Goal: Task Accomplishment & Management: Manage account settings

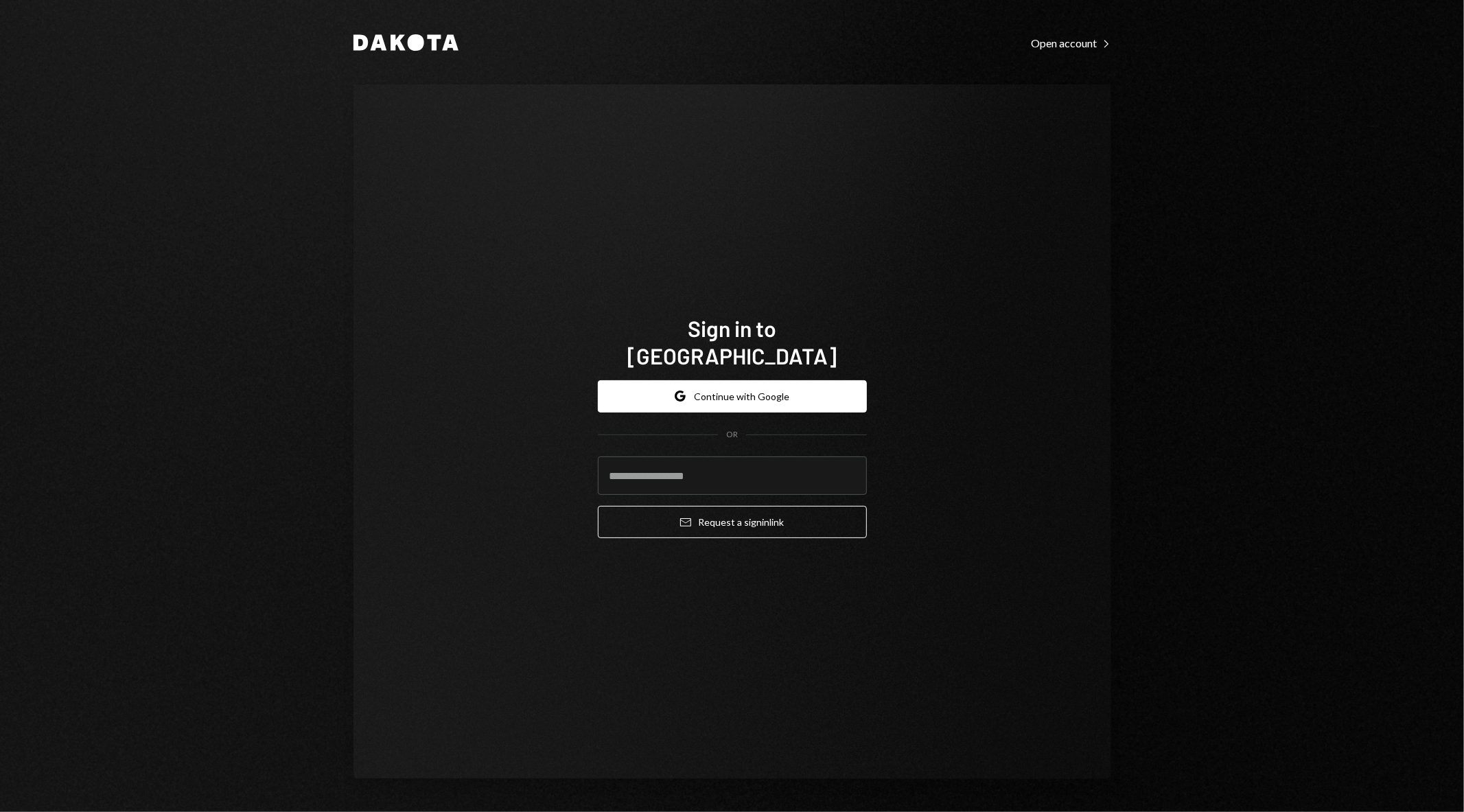
type input "**********"
click at [936, 313] on div "**********" at bounding box center [732, 431] width 757 height 695
click at [820, 131] on div "**********" at bounding box center [732, 431] width 757 height 695
click at [737, 386] on button "Google Continue with Google" at bounding box center [732, 396] width 269 height 32
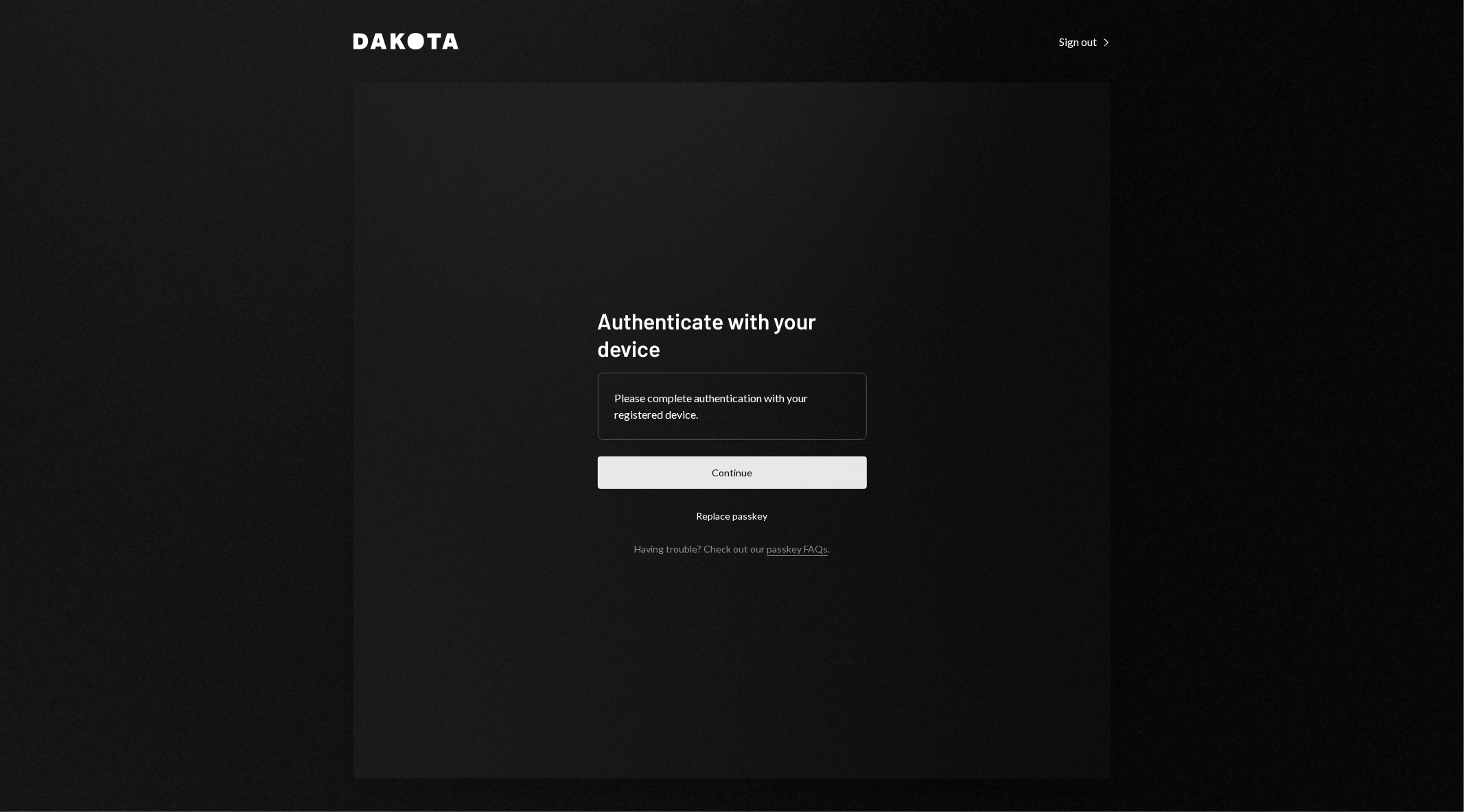
click at [710, 476] on button "Continue" at bounding box center [732, 472] width 269 height 32
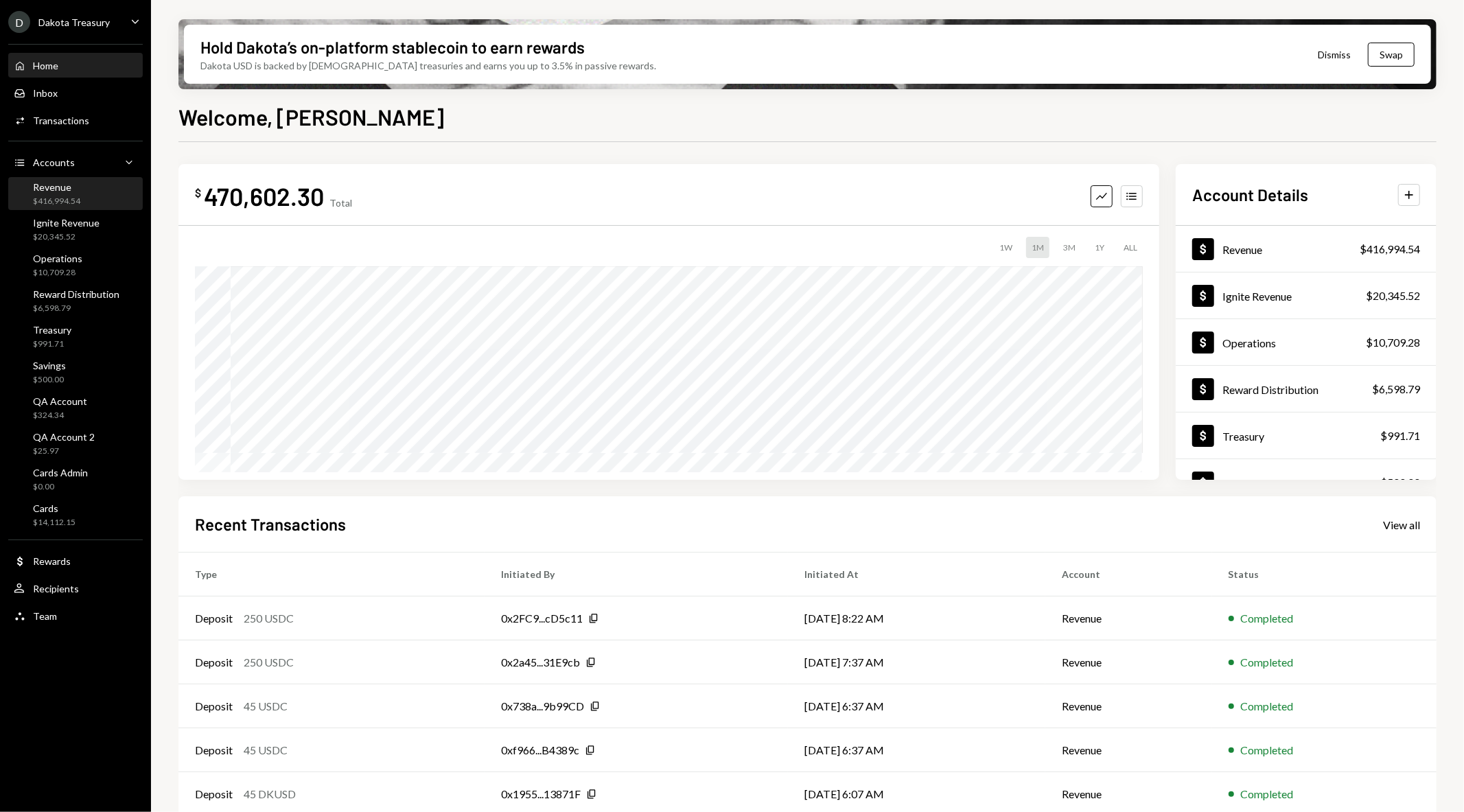
click at [86, 185] on div "Revenue $416,994.54" at bounding box center [75, 193] width 123 height 26
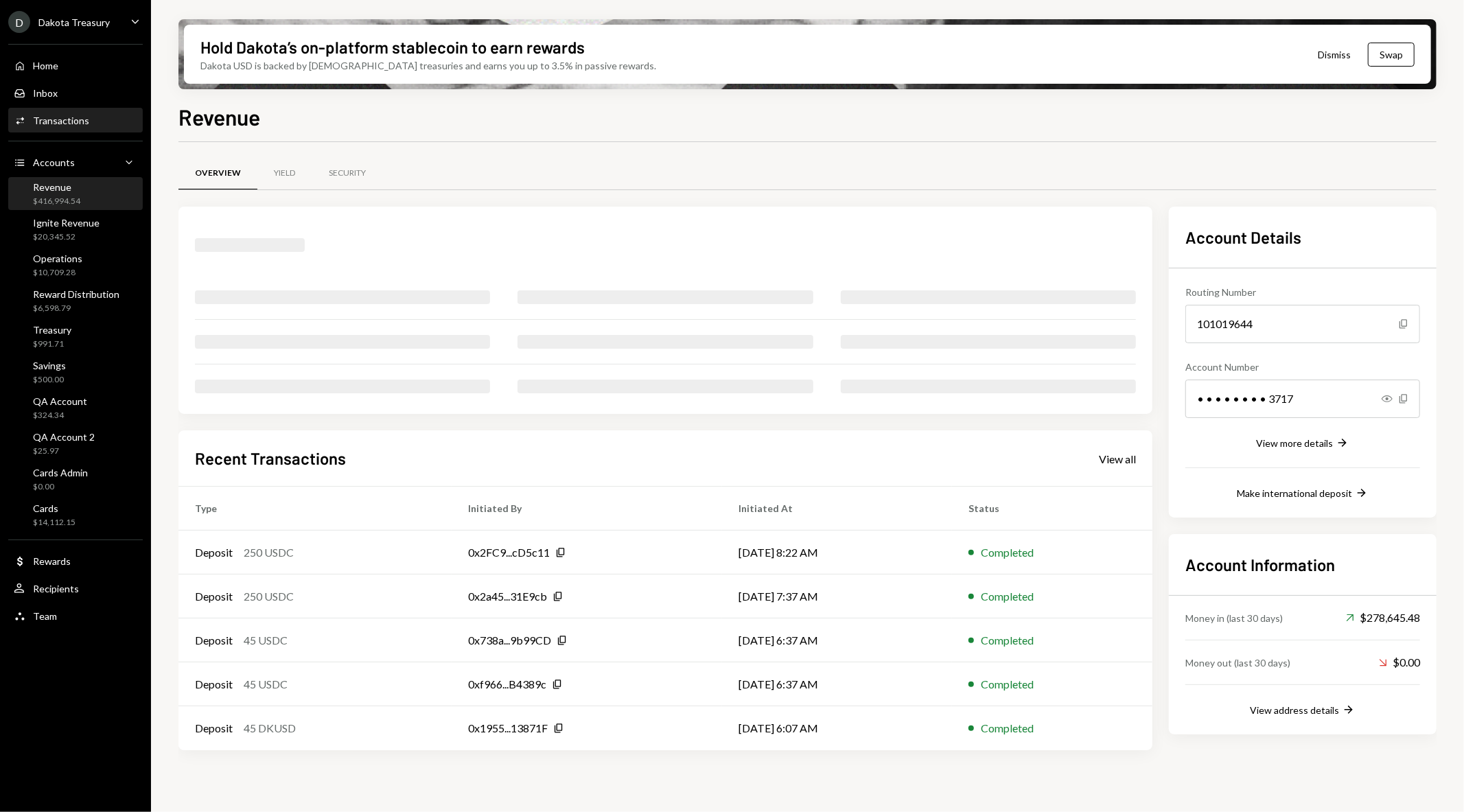
click at [65, 120] on div "Transactions" at bounding box center [62, 121] width 57 height 12
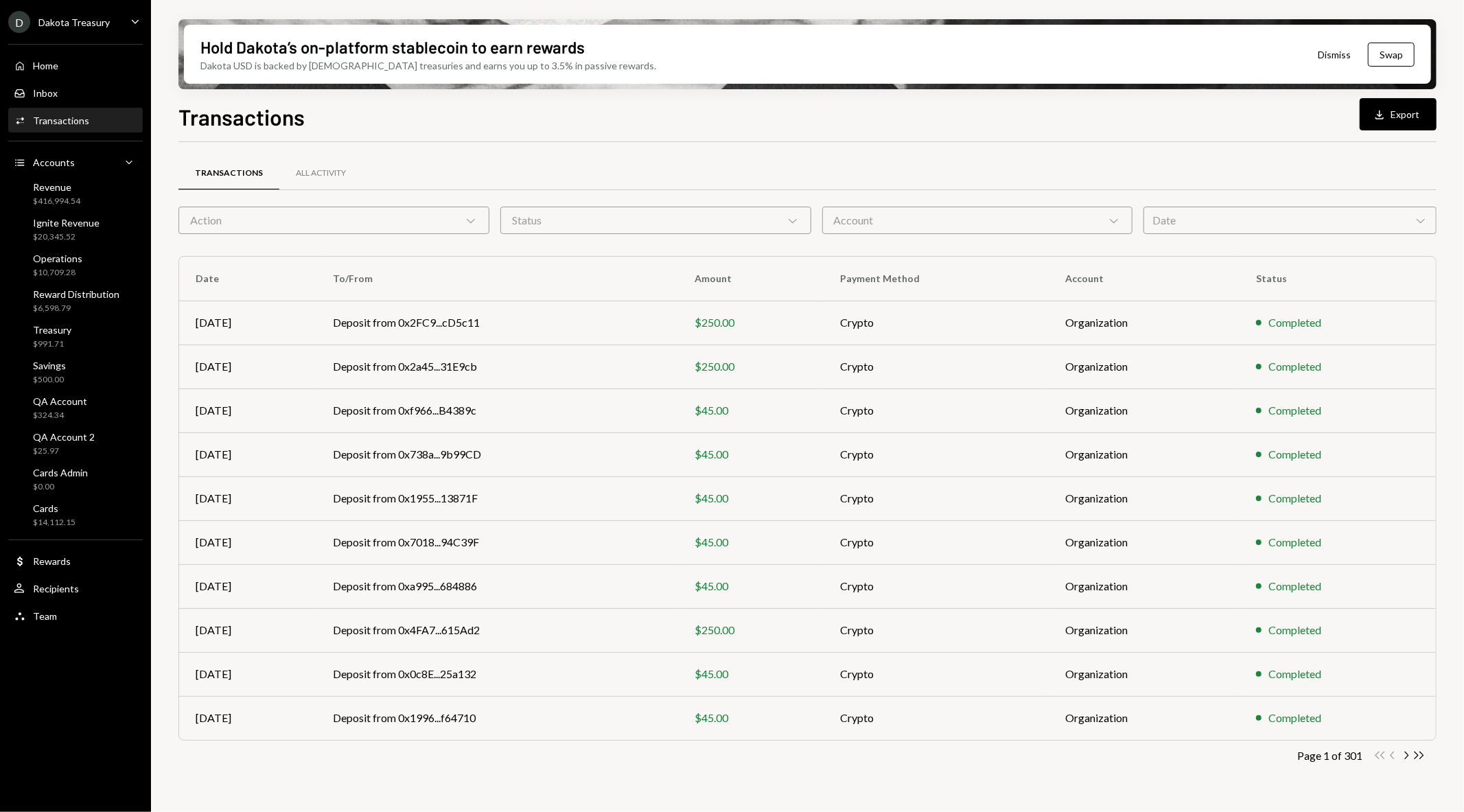
click at [683, 214] on form "Action Chevron Down Status Chevron Down Account Chevron Down Date Chevron Down" at bounding box center [807, 220] width 1258 height 27
click at [683, 224] on div "Status Chevron Down" at bounding box center [656, 220] width 311 height 27
click at [874, 235] on div "Transactions All Activity Action Chevron Down Status Chevron Down Account Chevr…" at bounding box center [807, 481] width 1258 height 633
click at [878, 225] on div "Account Chevron Down" at bounding box center [977, 220] width 311 height 27
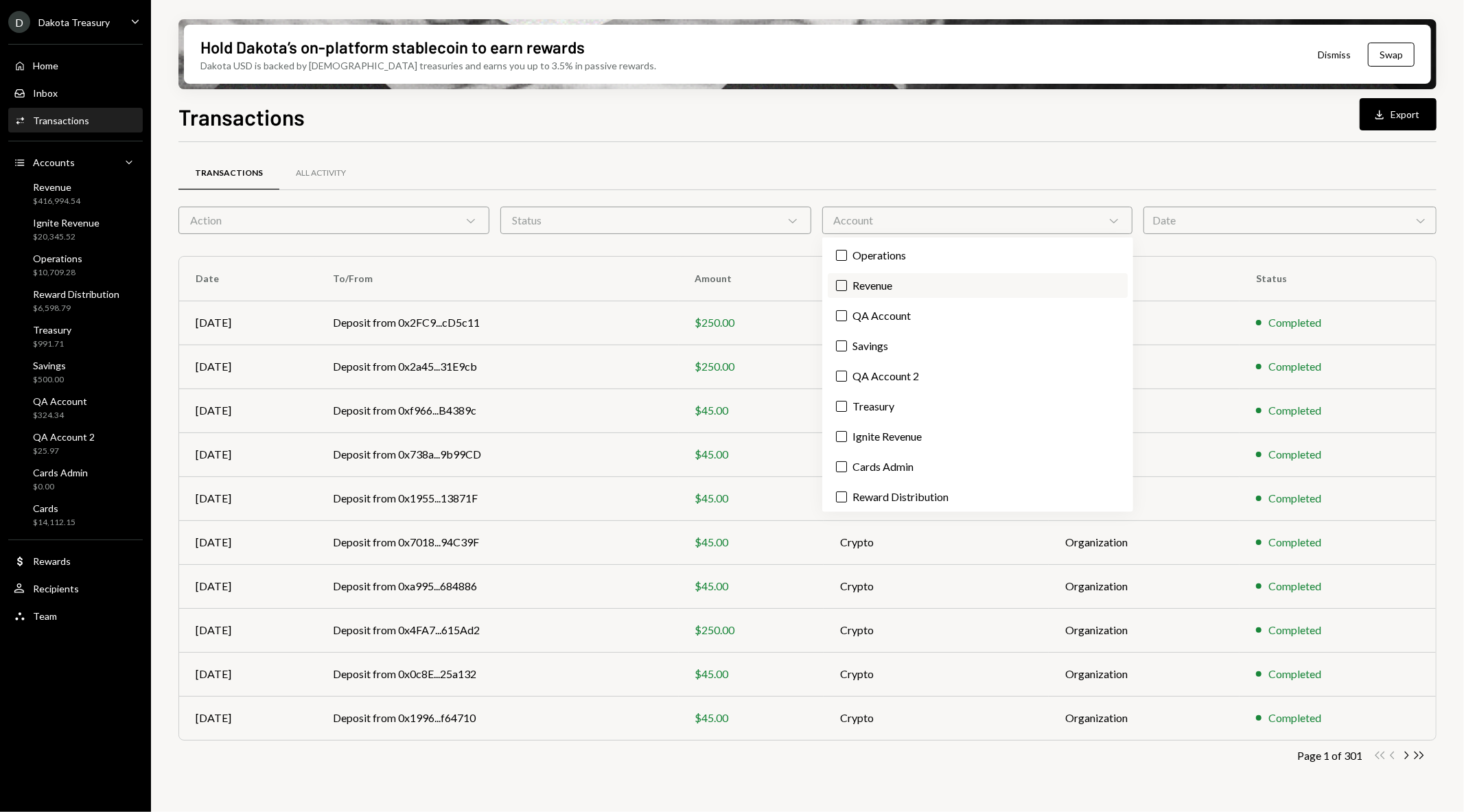
click at [872, 280] on label "Revenue" at bounding box center [977, 286] width 300 height 25
click at [847, 280] on button "Revenue" at bounding box center [841, 285] width 11 height 11
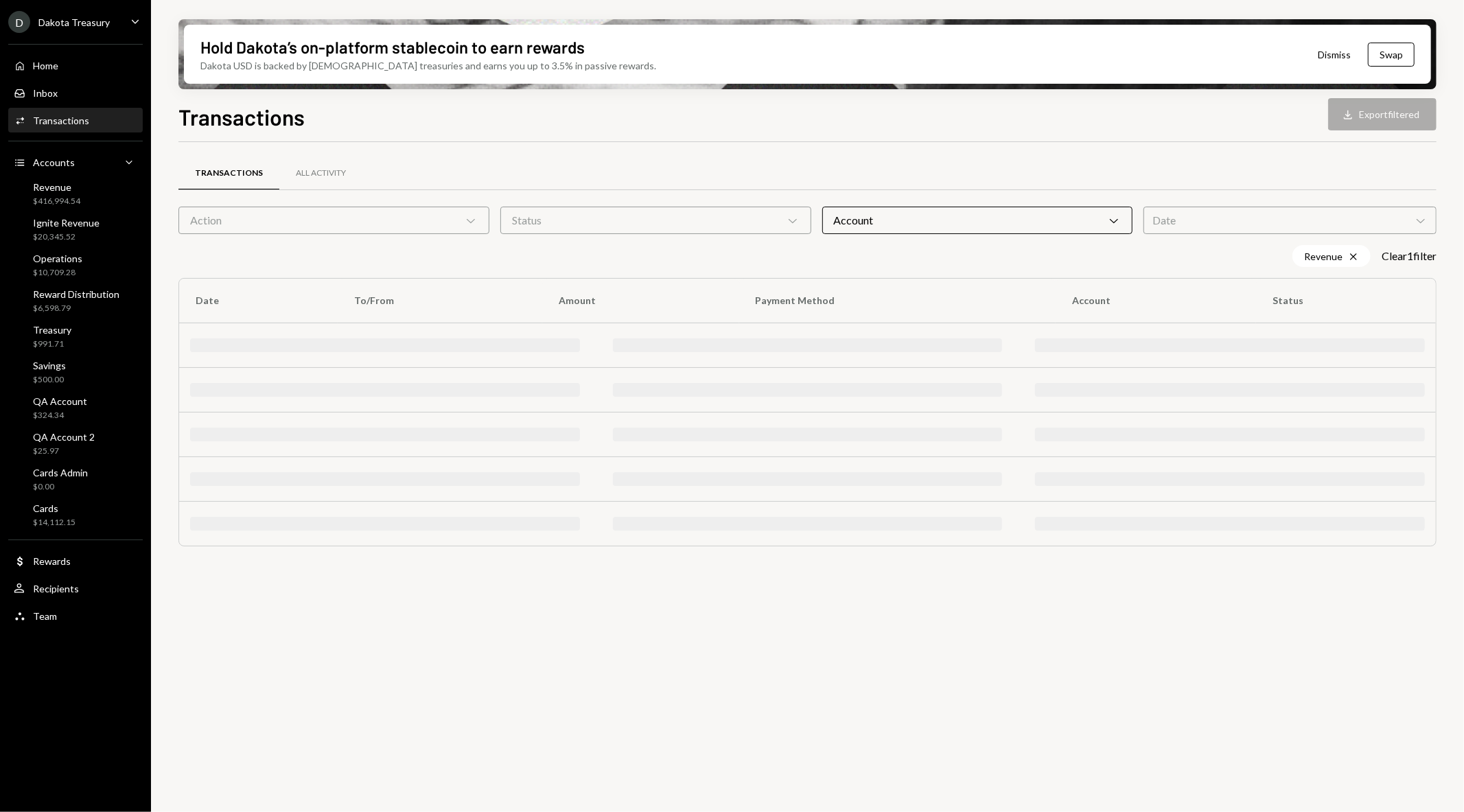
click at [765, 158] on div "Transactions All Activity" at bounding box center [807, 173] width 1258 height 35
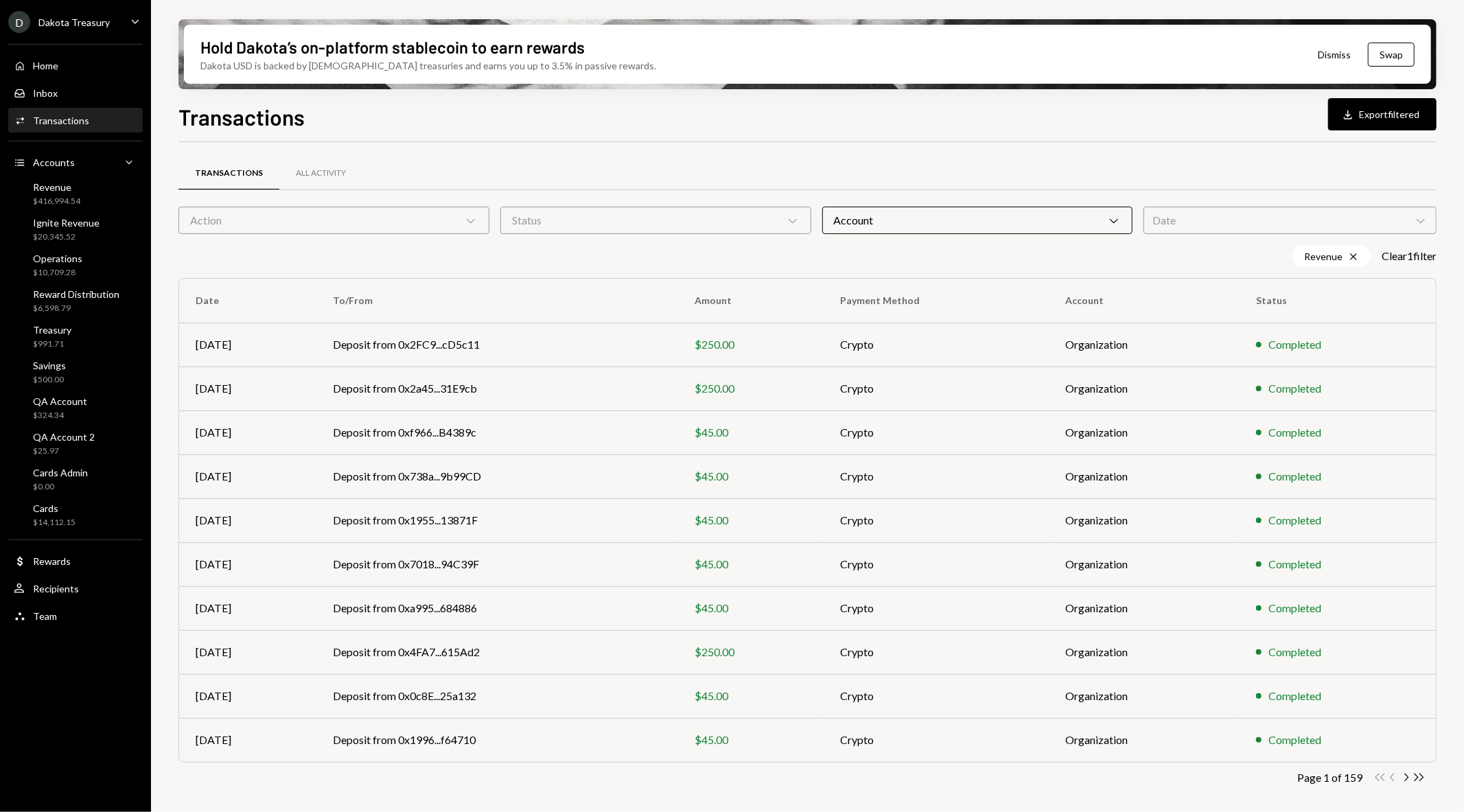
click at [880, 217] on div "Account Chevron Down" at bounding box center [977, 220] width 311 height 27
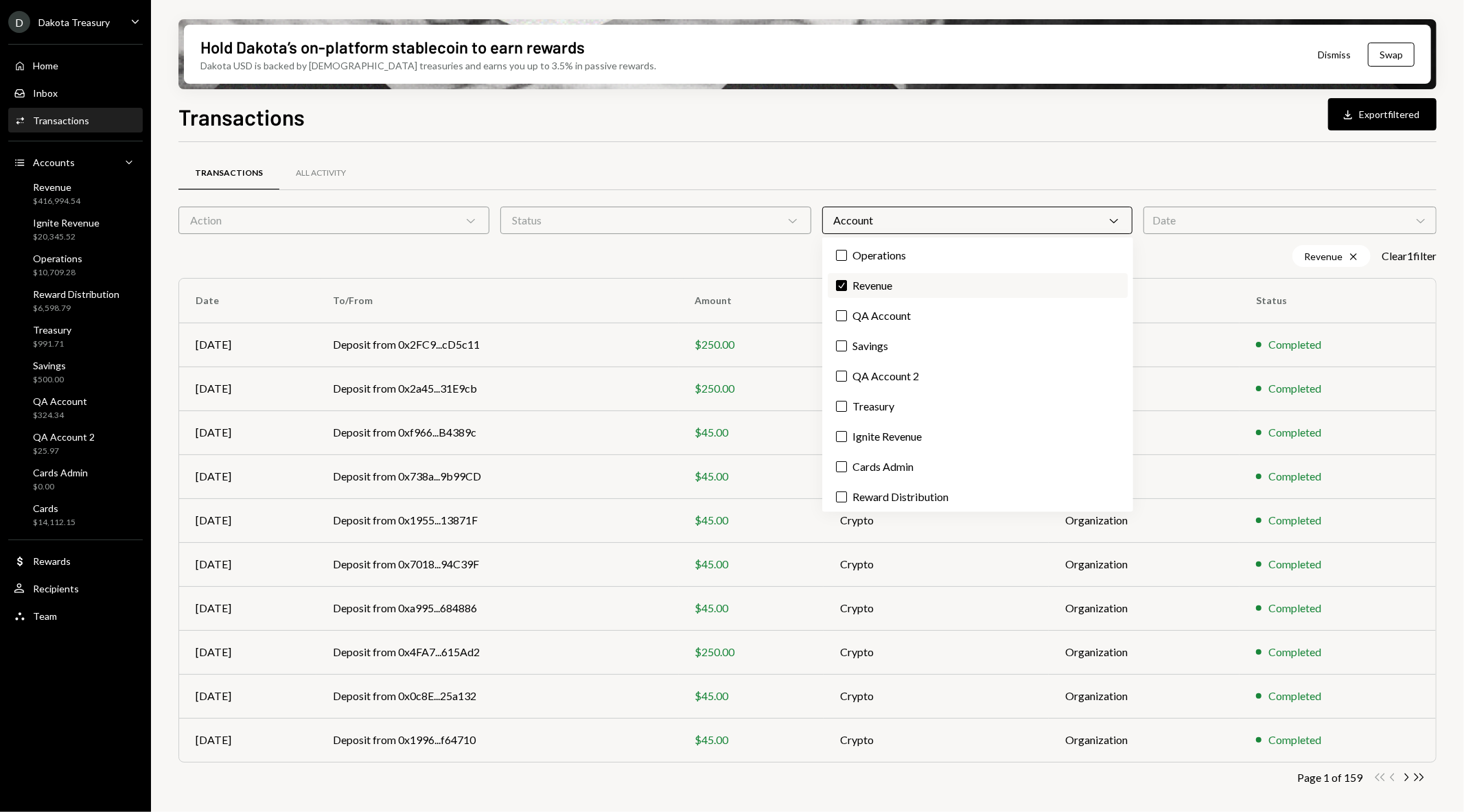
click at [860, 280] on label "Check Revenue" at bounding box center [977, 286] width 300 height 25
click at [847, 280] on button "Check" at bounding box center [841, 285] width 11 height 11
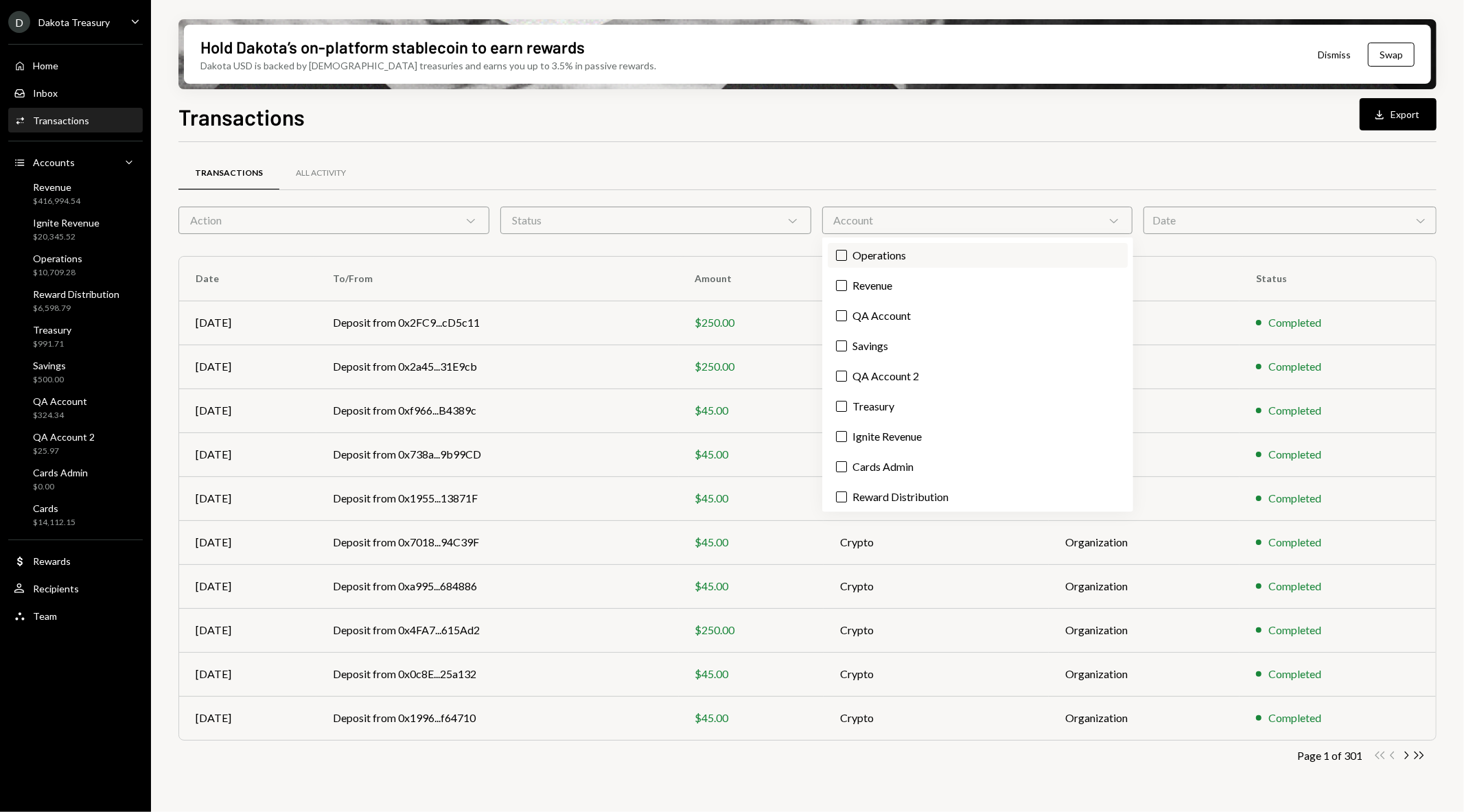
click at [859, 255] on label "Operations" at bounding box center [977, 256] width 300 height 25
click at [847, 255] on button "Operations" at bounding box center [841, 255] width 11 height 11
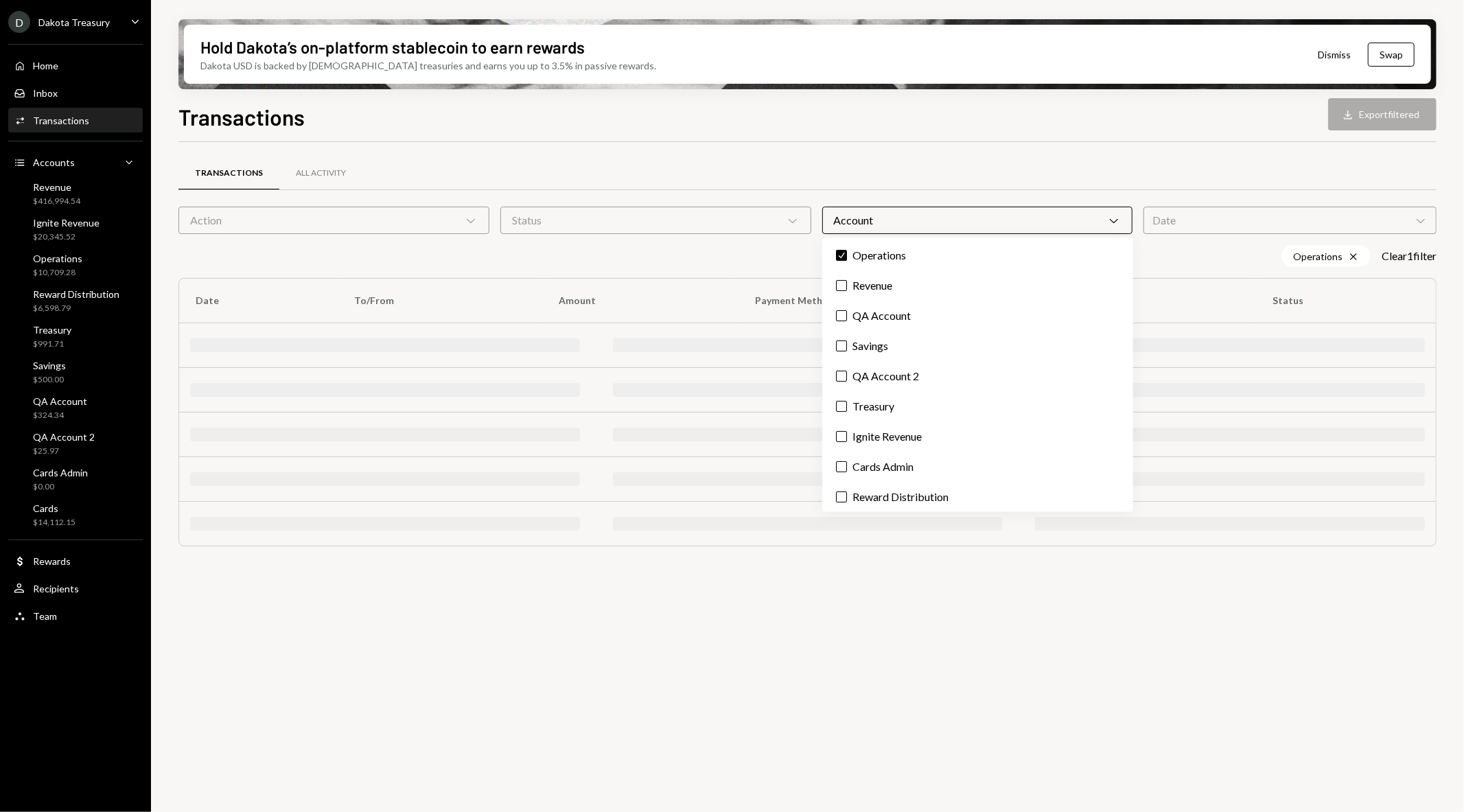
click at [867, 154] on div "Transactions All Activity Action Chevron Down Status Chevron Down Account Chevr…" at bounding box center [807, 358] width 1258 height 431
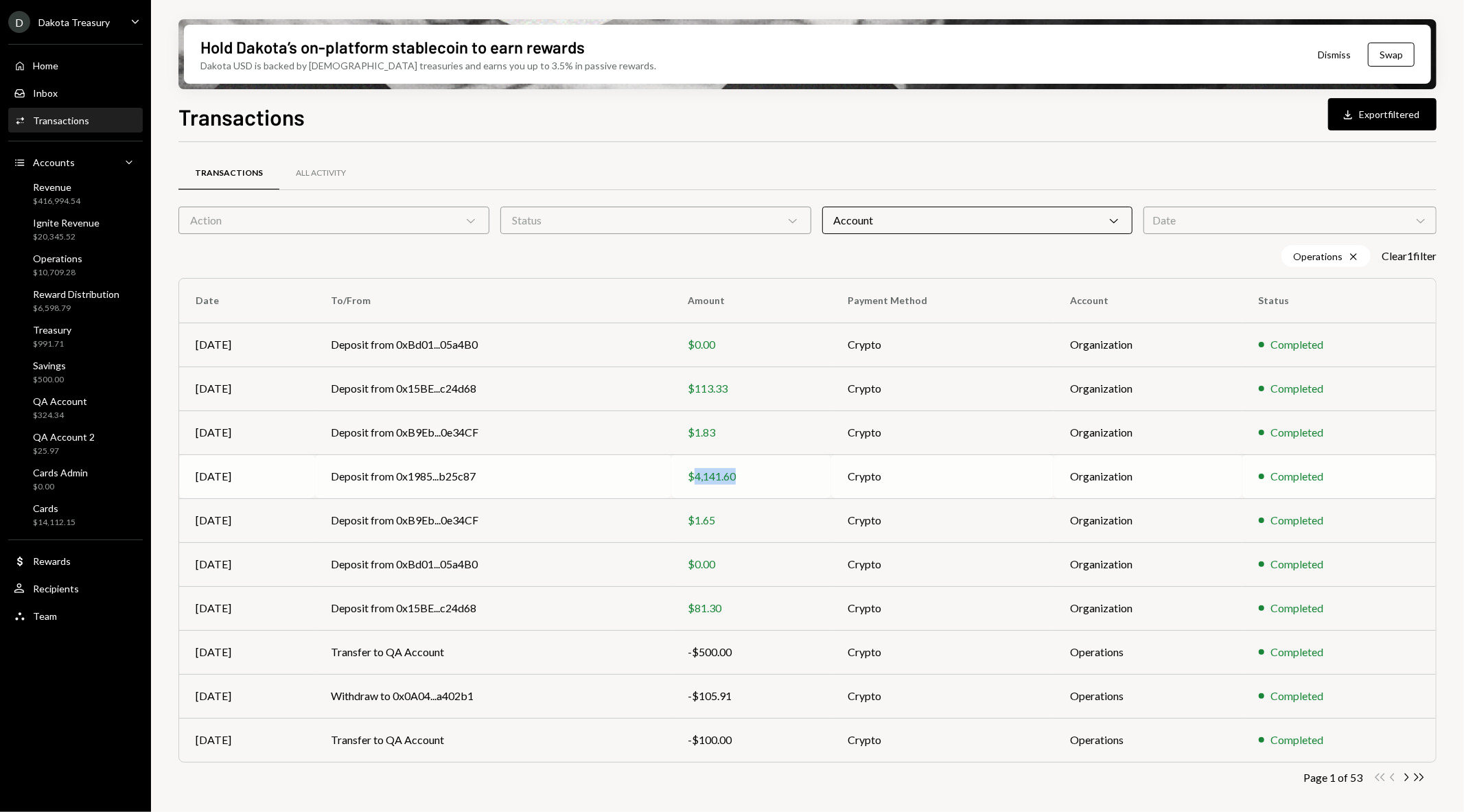
drag, startPoint x: 750, startPoint y: 476, endPoint x: 697, endPoint y: 477, distance: 53.0
click at [697, 477] on div "$4,141.60" at bounding box center [751, 476] width 127 height 17
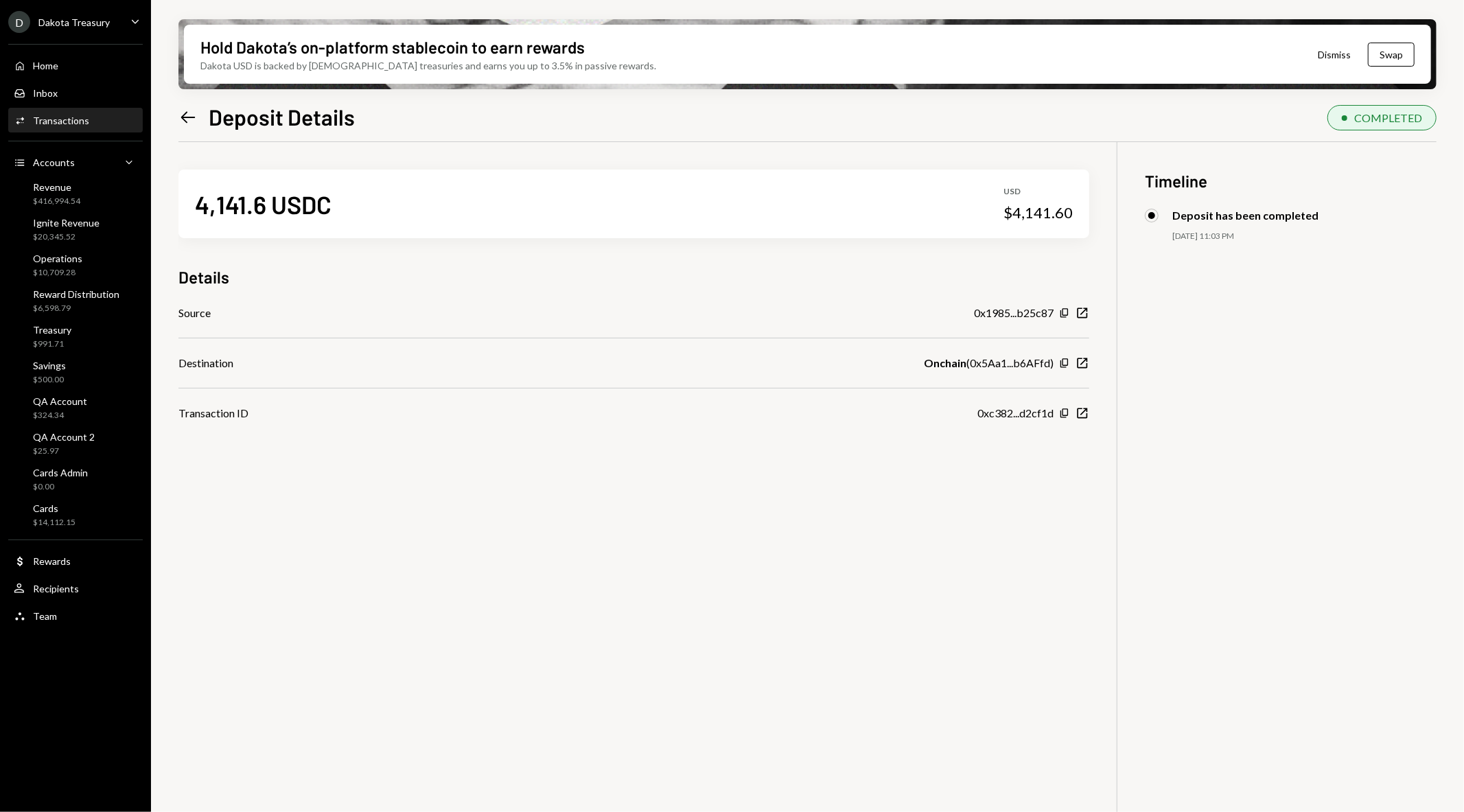
drag, startPoint x: 700, startPoint y: 482, endPoint x: 541, endPoint y: 461, distance: 160.4
click at [541, 461] on div "4,141.6 USDC USD $4,141.60 Details Source 0x1985...b25c87 Copy New Window Desti…" at bounding box center [807, 548] width 1258 height 812
drag, startPoint x: 1079, startPoint y: 208, endPoint x: 1014, endPoint y: 216, distance: 65.5
click at [1014, 216] on div "4,141.6 USDC USD $4,141.60" at bounding box center [633, 203] width 911 height 68
copy div "4,141.60"
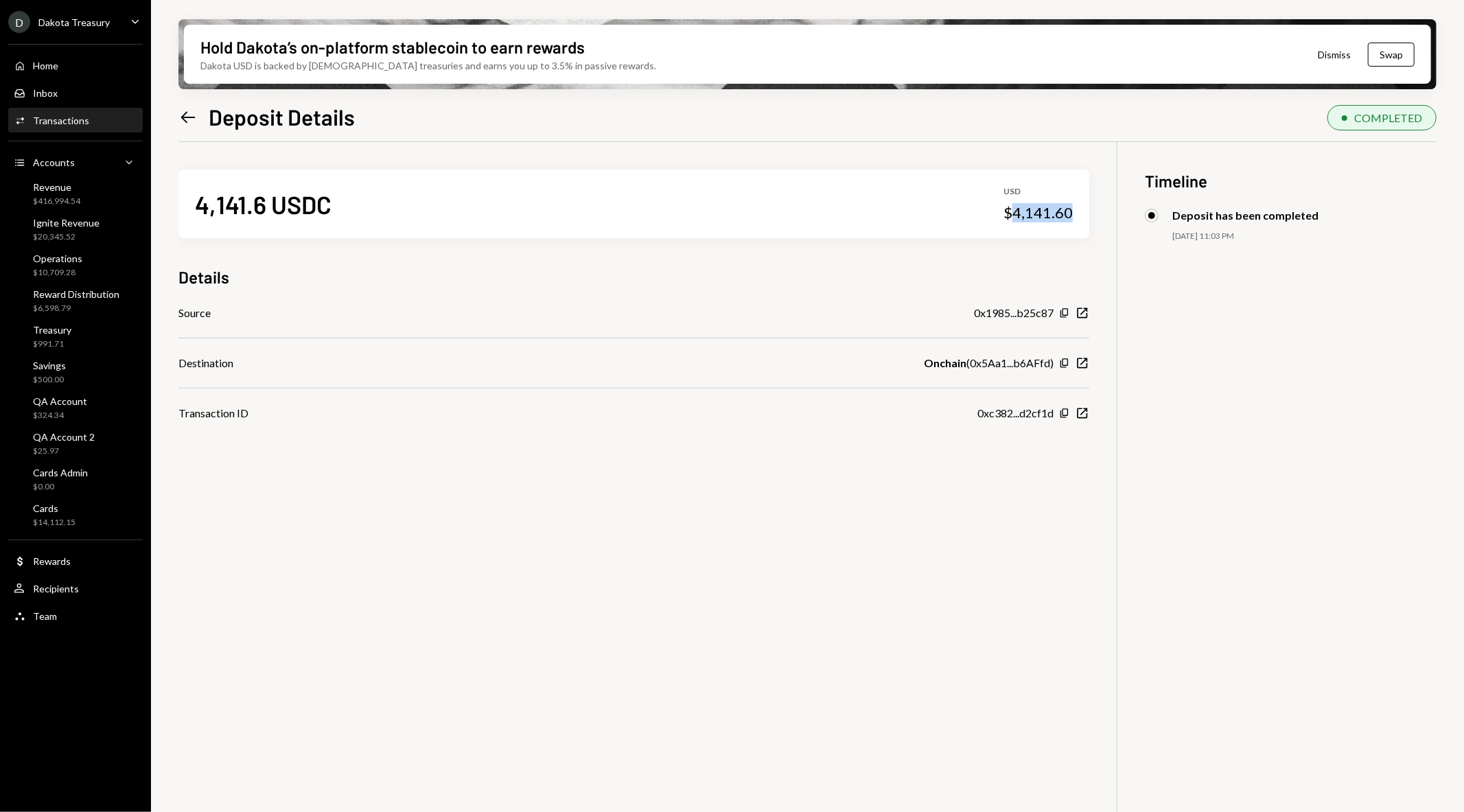
click at [192, 119] on icon "Left Arrow" at bounding box center [187, 117] width 19 height 19
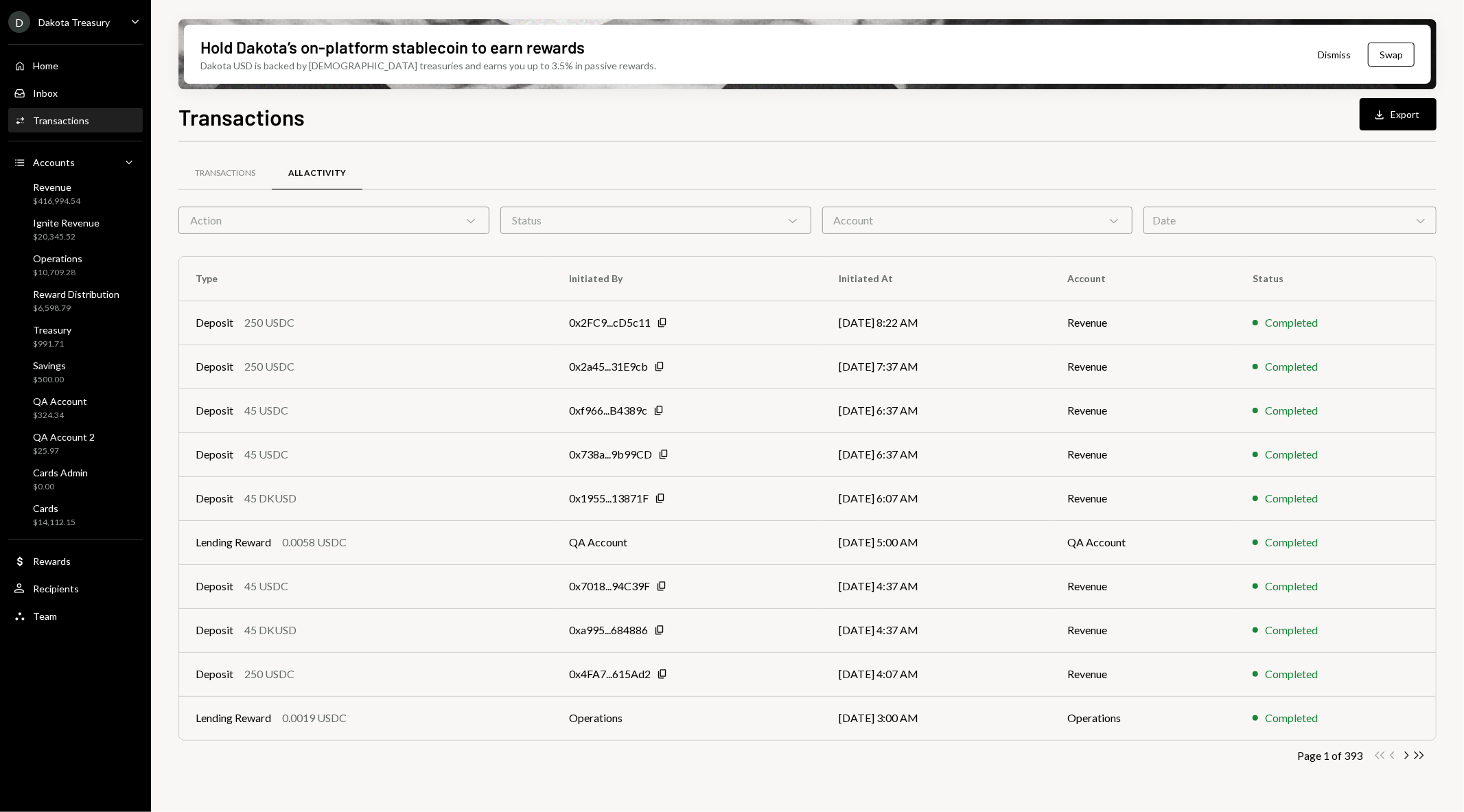
click at [904, 217] on div "Account Chevron Down" at bounding box center [977, 220] width 311 height 27
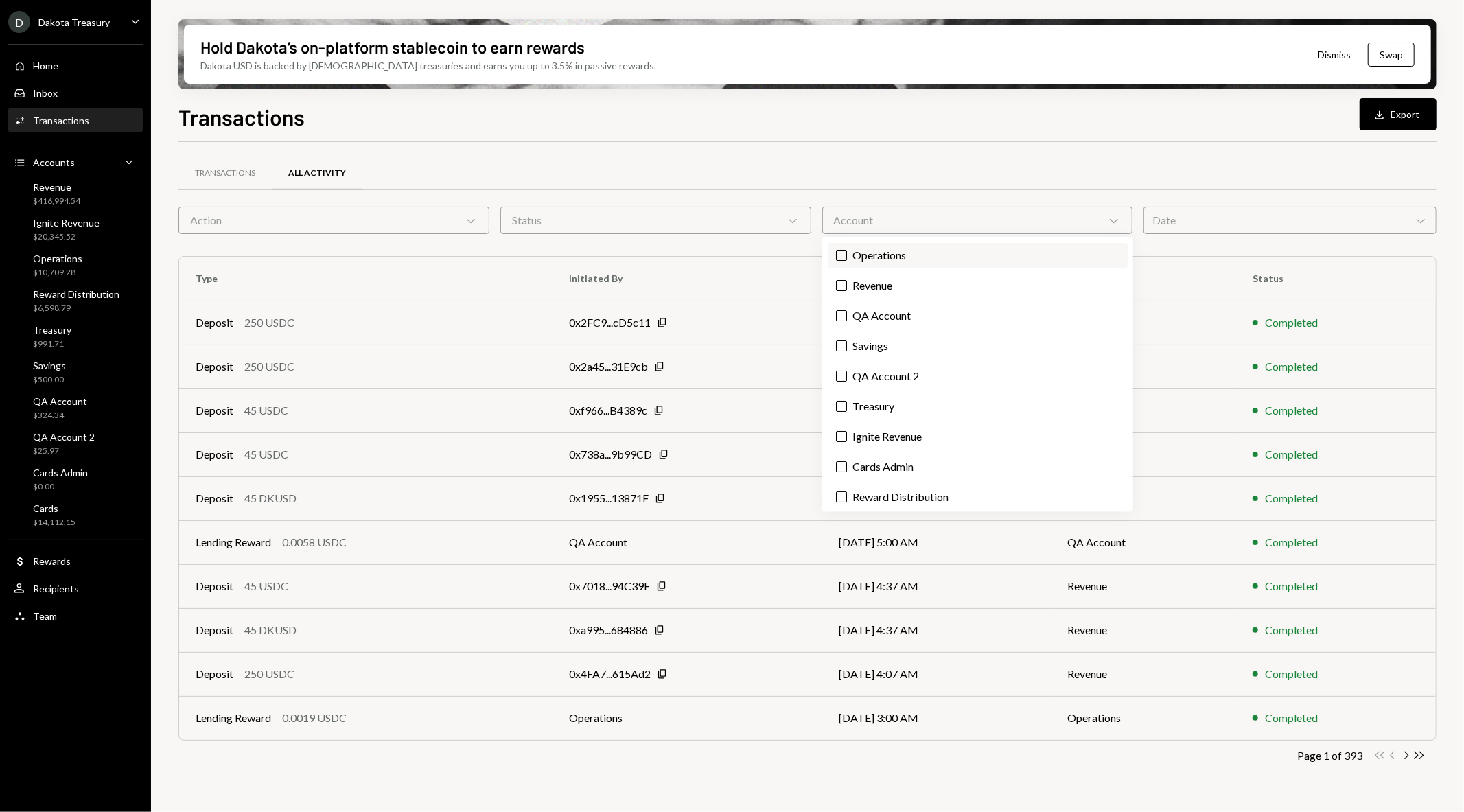
click at [910, 250] on label "Operations" at bounding box center [977, 256] width 300 height 25
click at [847, 250] on button "Operations" at bounding box center [841, 255] width 11 height 11
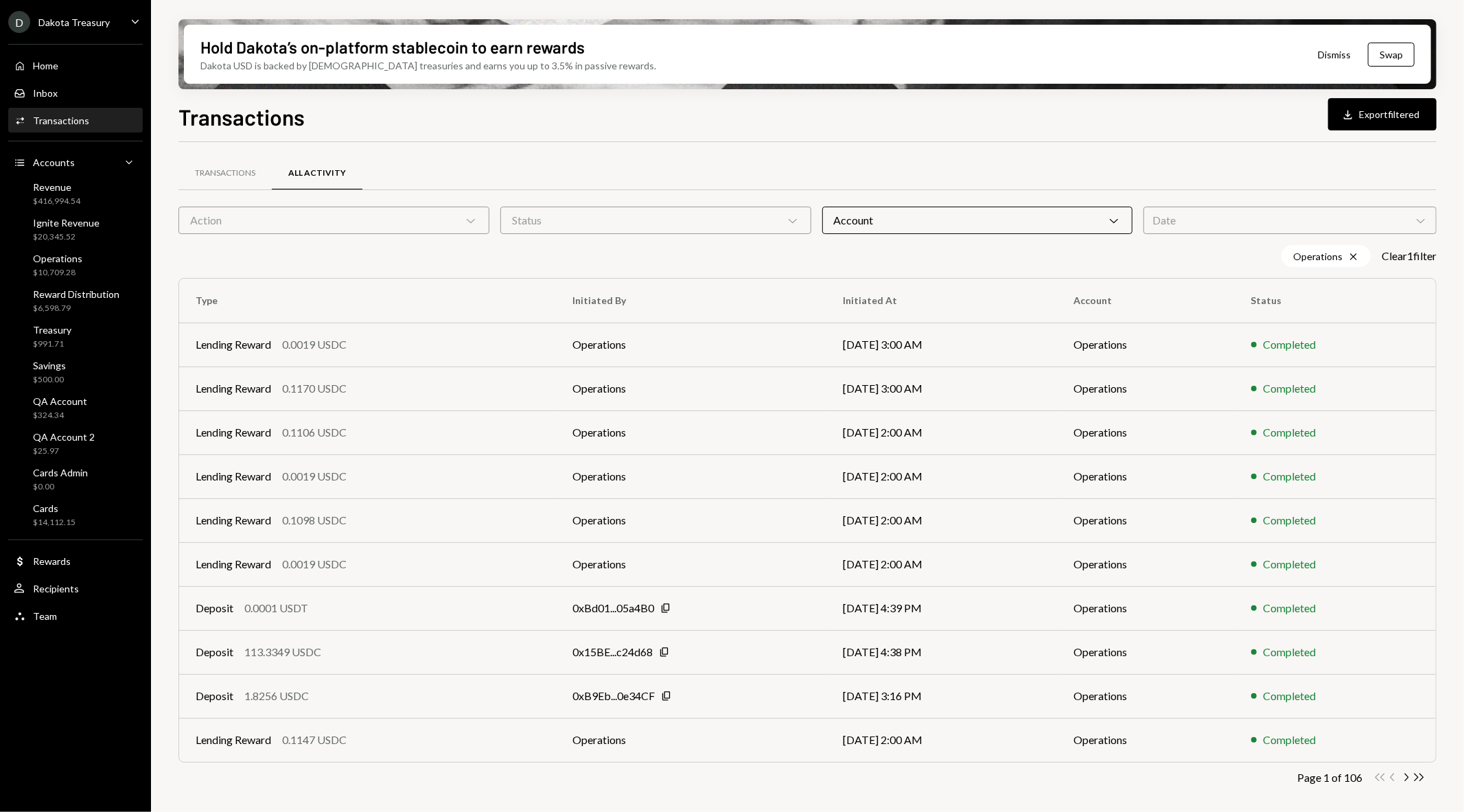
click at [887, 157] on div "Transactions All Activity" at bounding box center [807, 173] width 1258 height 35
click at [430, 215] on div "Action Chevron Down" at bounding box center [333, 220] width 311 height 27
click at [600, 195] on div "Transactions All Activity" at bounding box center [807, 181] width 1258 height 51
click at [69, 117] on div "Transactions" at bounding box center [62, 121] width 57 height 12
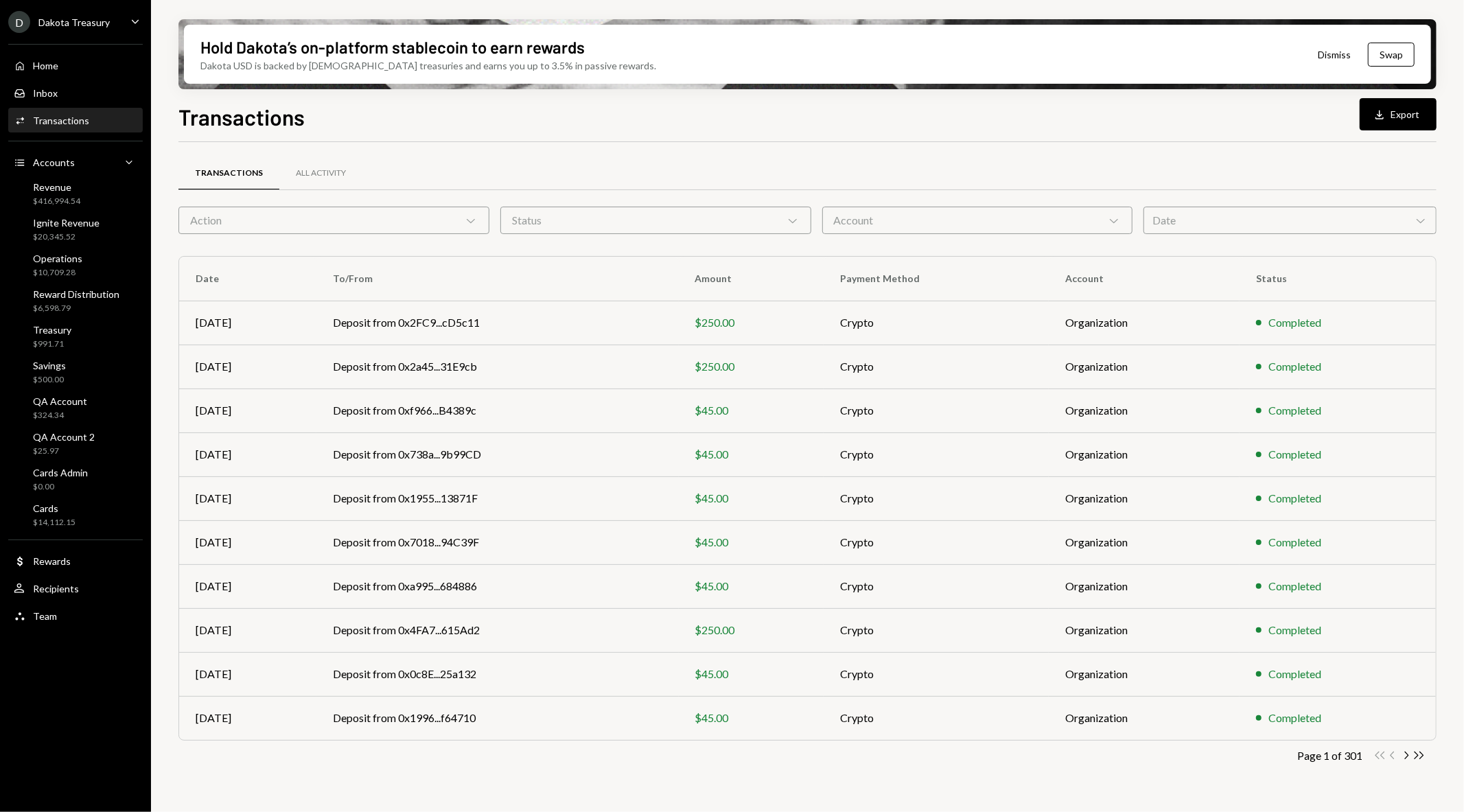
click at [929, 225] on div "Account Chevron Down" at bounding box center [977, 220] width 311 height 27
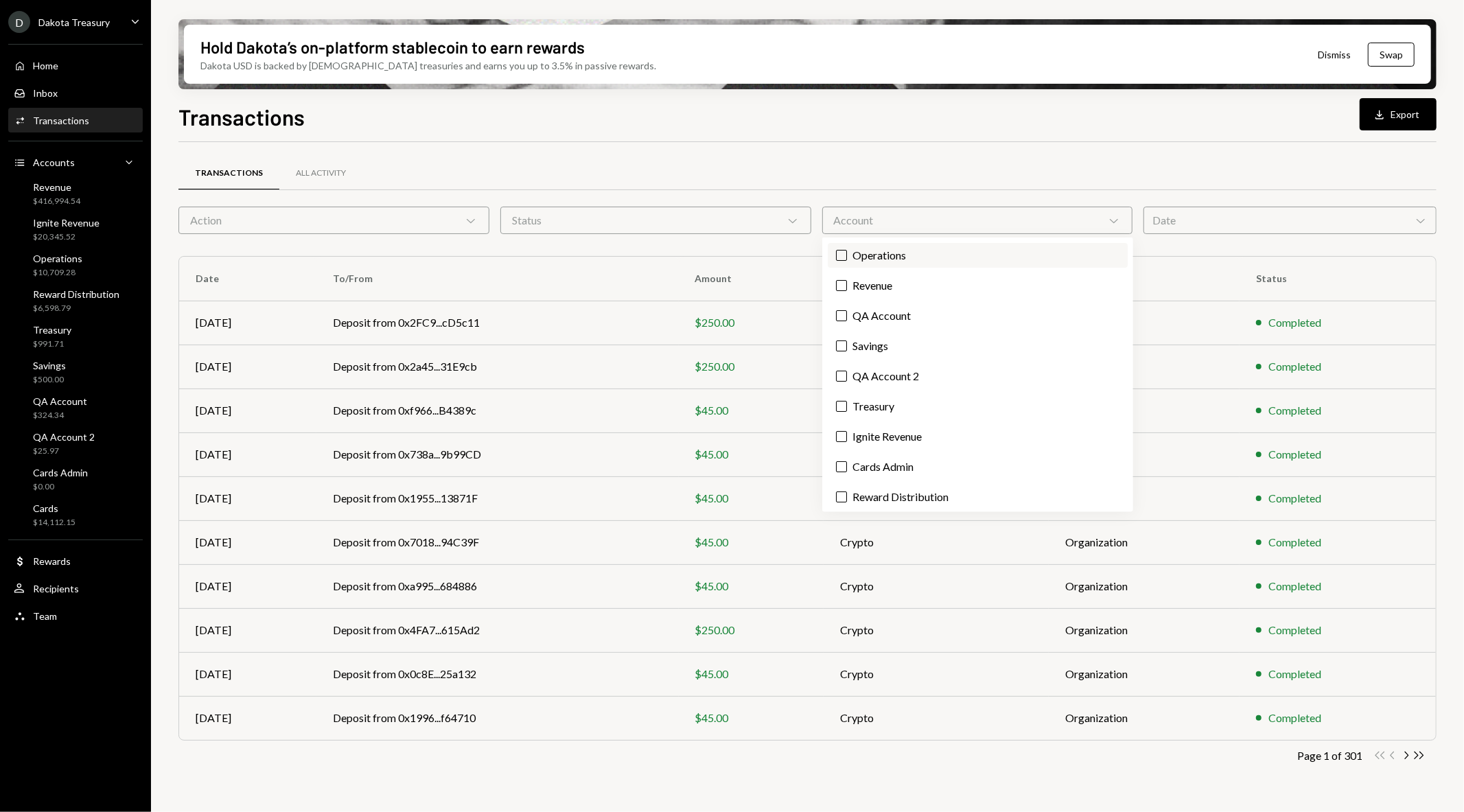
click at [916, 257] on label "Operations" at bounding box center [977, 256] width 300 height 25
click at [847, 257] on button "Operations" at bounding box center [841, 255] width 11 height 11
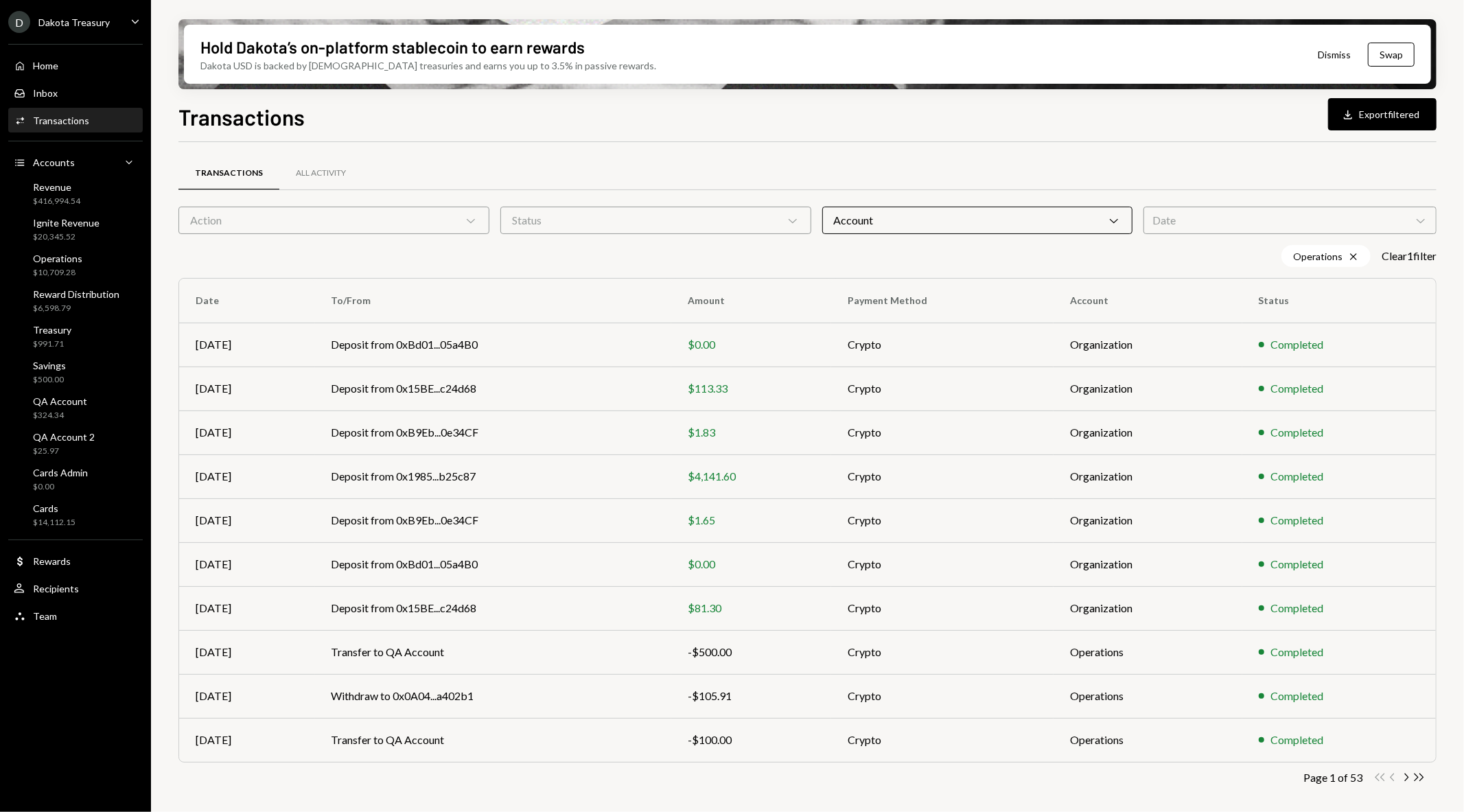
click at [924, 166] on div "Transactions All Activity" at bounding box center [807, 173] width 1258 height 35
click at [107, 29] on div "D Dakota Treasury Caret Down" at bounding box center [75, 22] width 151 height 22
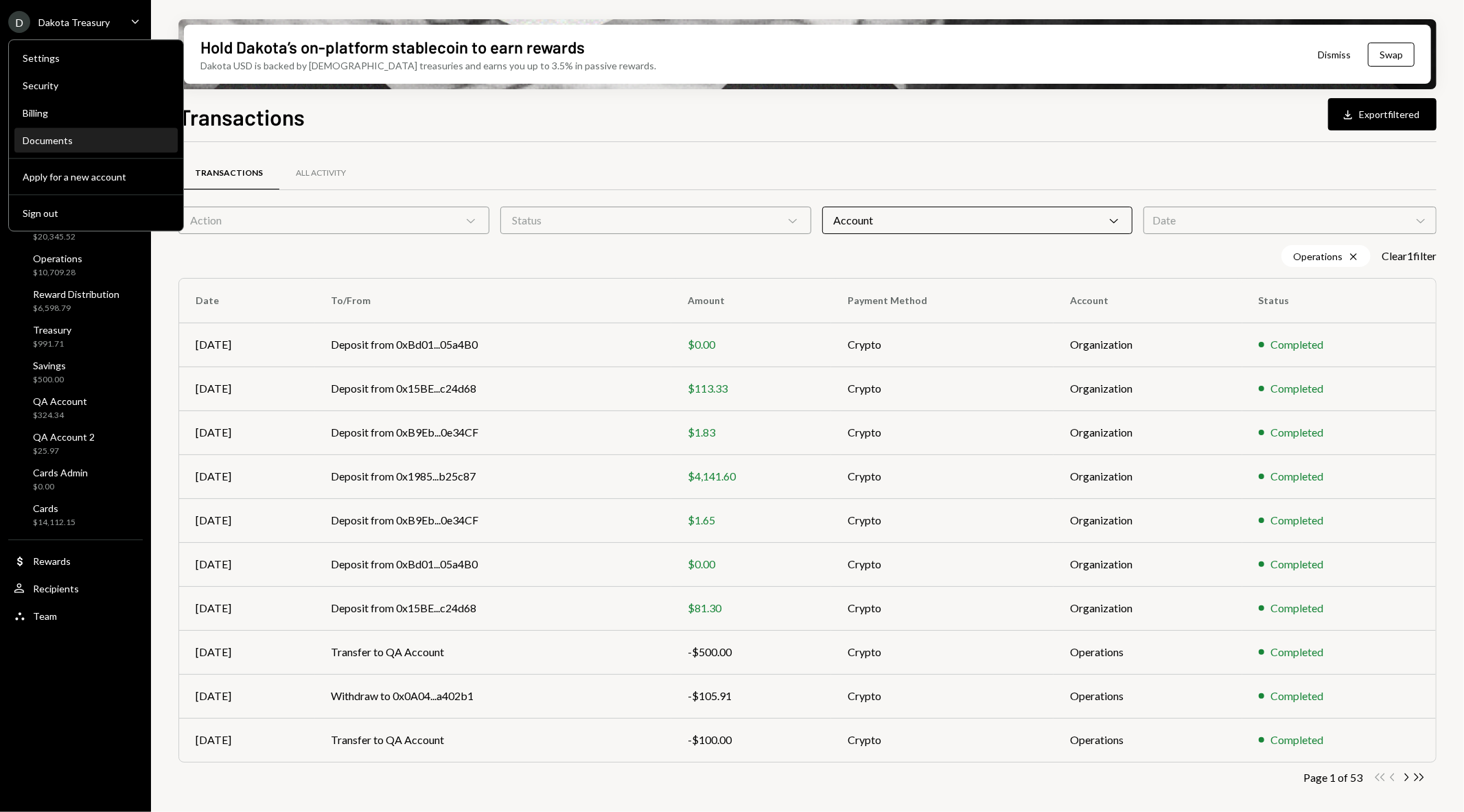
click at [79, 142] on div "Documents" at bounding box center [96, 140] width 147 height 12
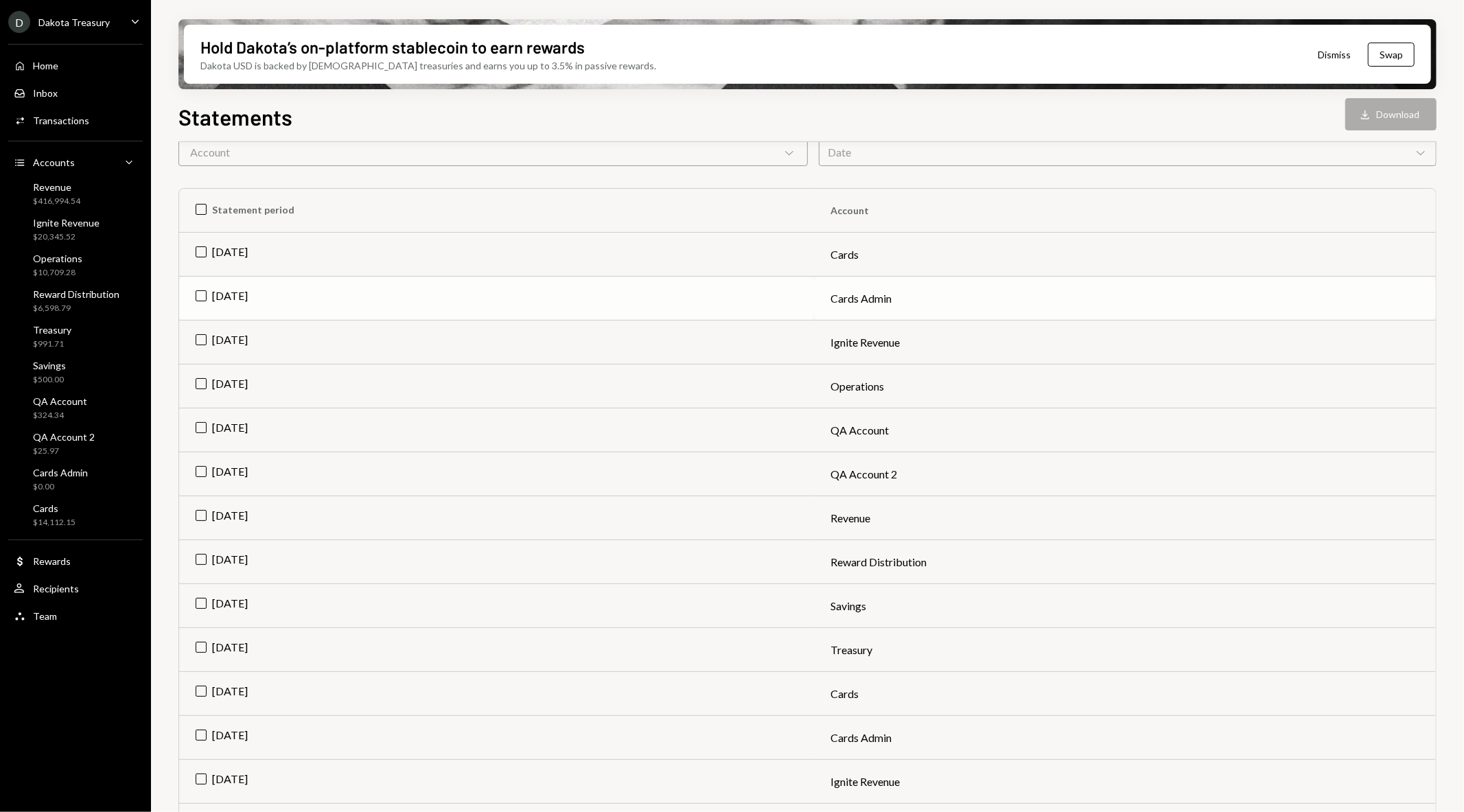
scroll to position [152, 0]
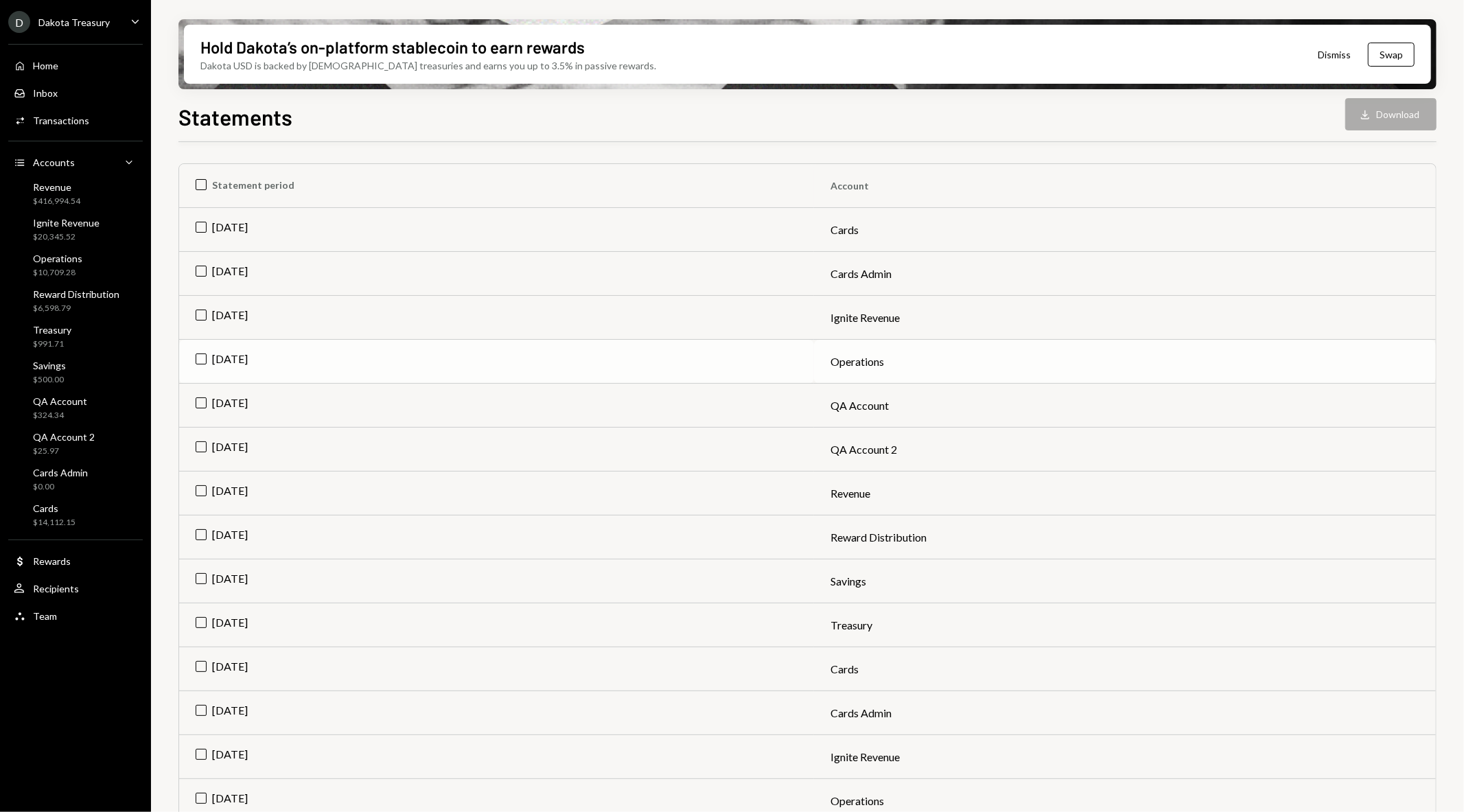
click at [200, 358] on td "Aug 2025" at bounding box center [497, 361] width 635 height 44
click at [1377, 112] on button "Download Download" at bounding box center [1392, 114] width 92 height 32
click at [1381, 112] on button "Download Download" at bounding box center [1392, 114] width 92 height 32
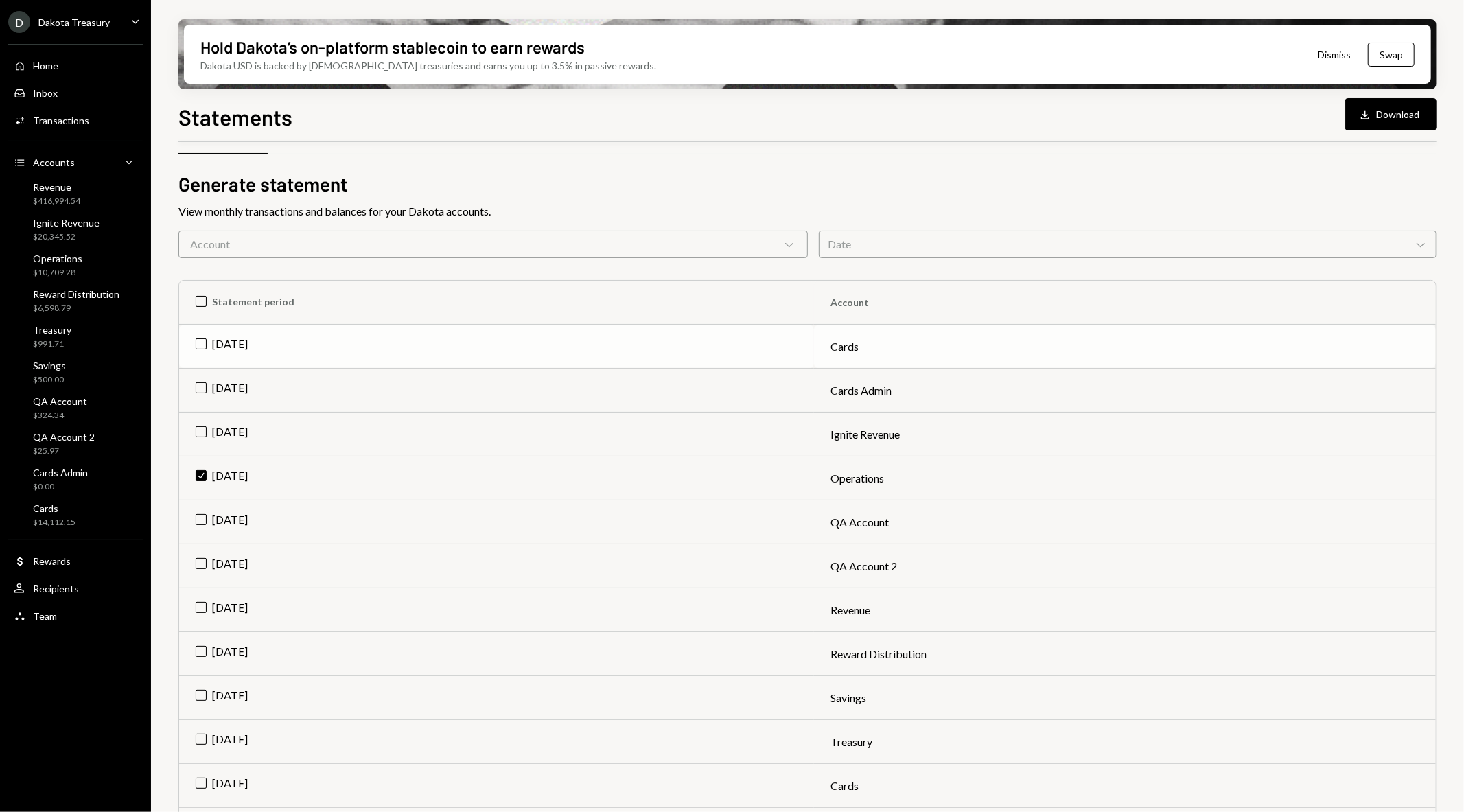
scroll to position [0, 0]
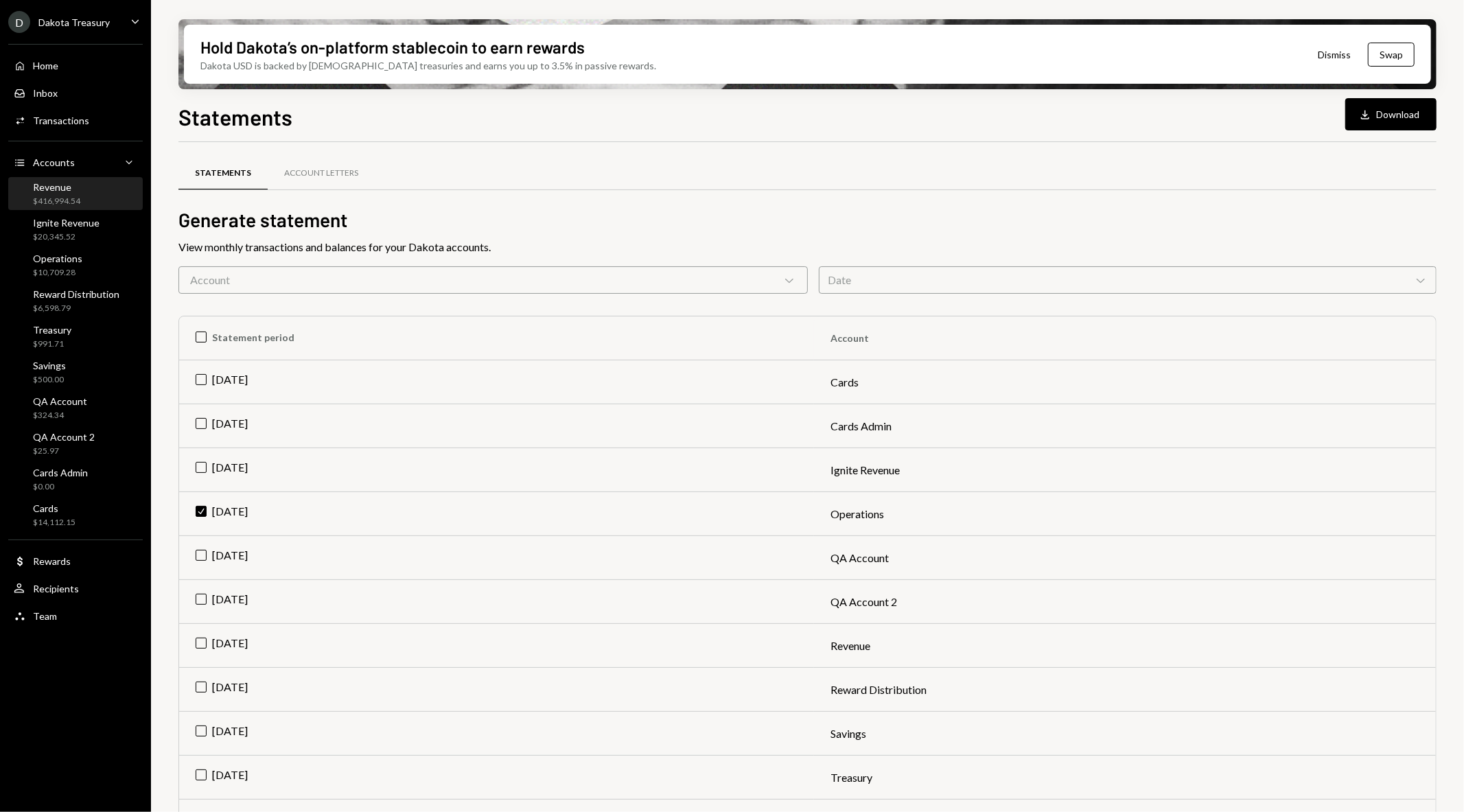
click at [60, 207] on div "Revenue $416,994.54" at bounding box center [75, 194] width 123 height 32
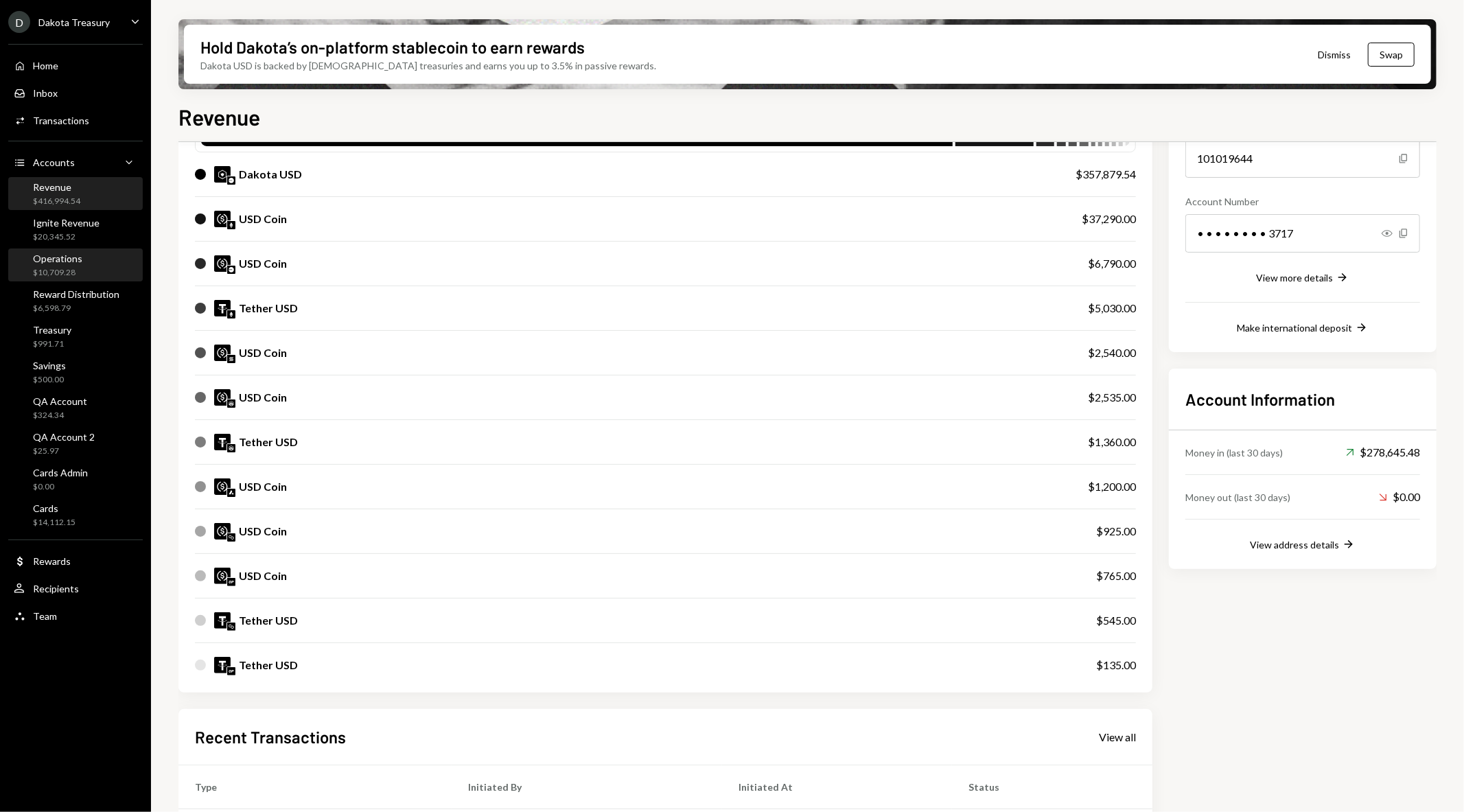
scroll to position [163, 0]
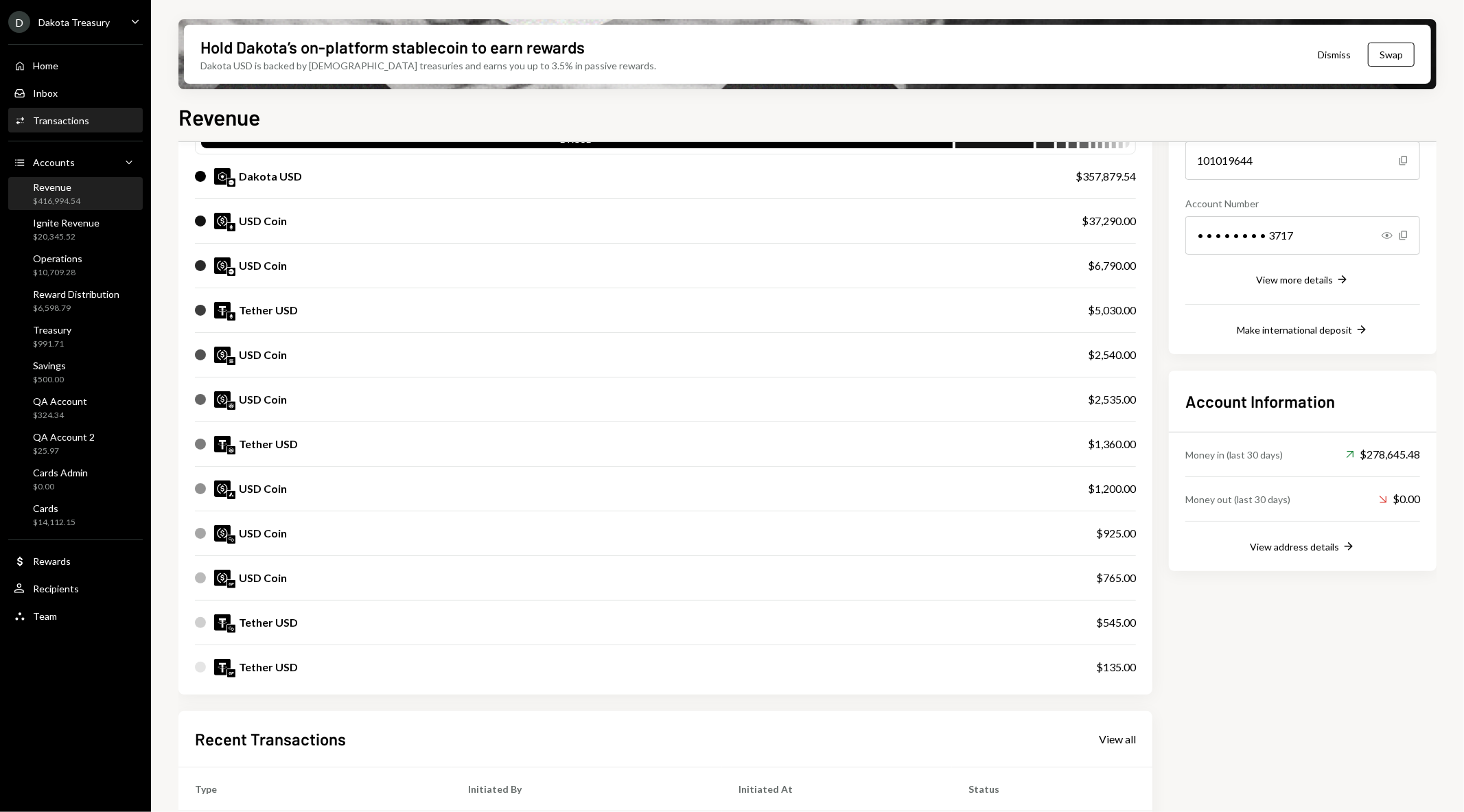
click at [57, 117] on div "Transactions" at bounding box center [62, 121] width 57 height 12
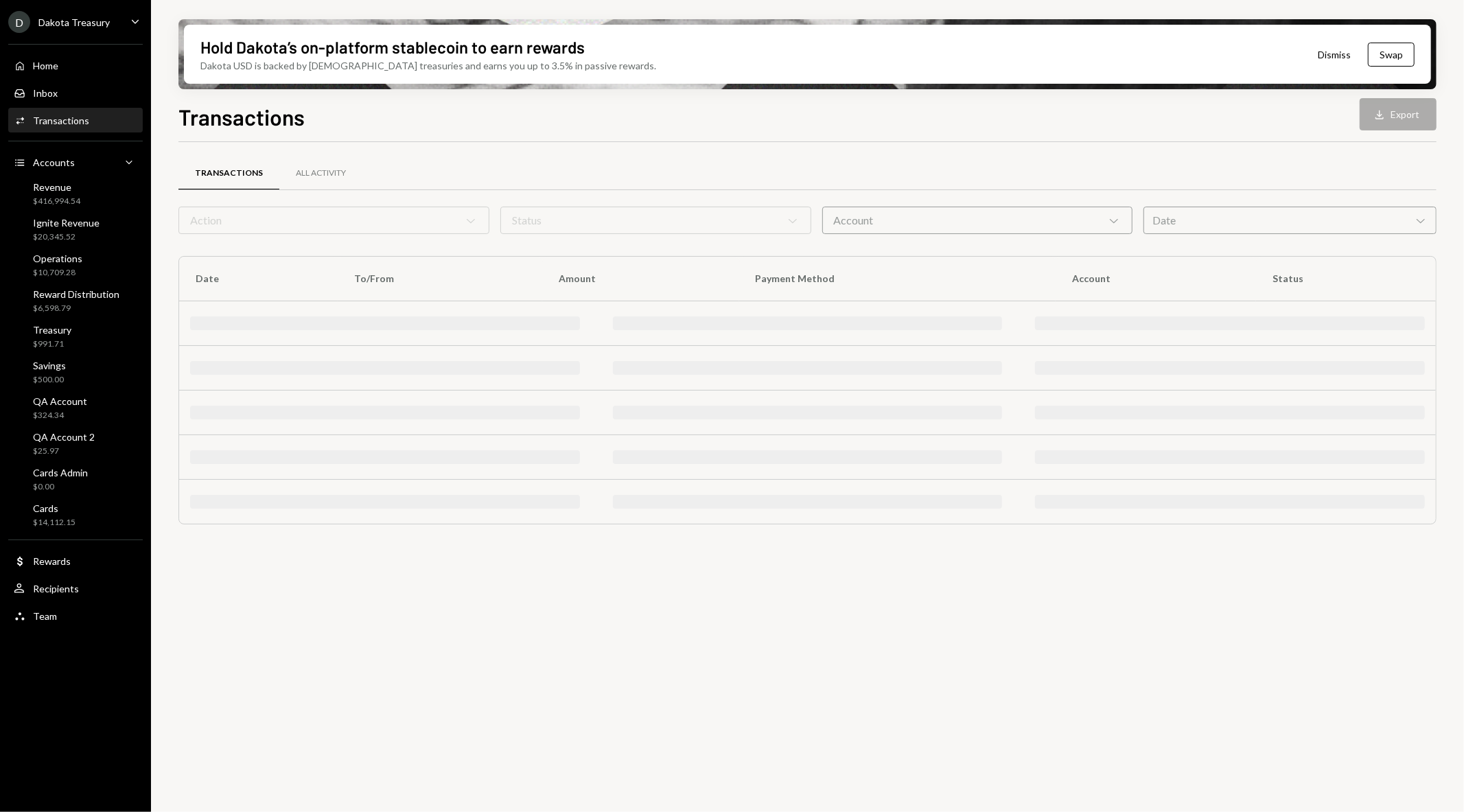
click at [896, 220] on div "Account Chevron Down" at bounding box center [977, 220] width 311 height 27
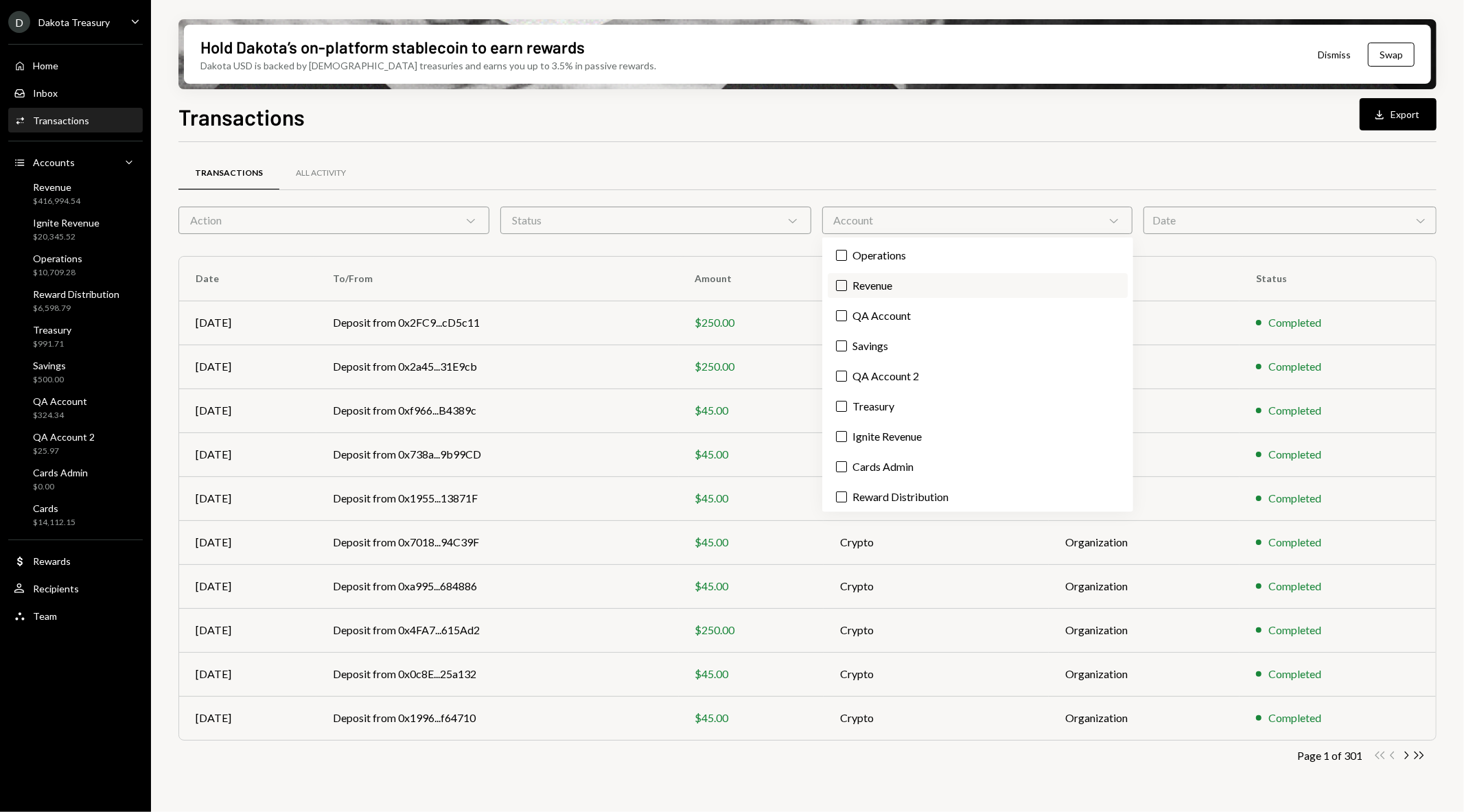
click at [897, 283] on label "Revenue" at bounding box center [977, 286] width 300 height 25
click at [847, 283] on button "Revenue" at bounding box center [841, 285] width 11 height 11
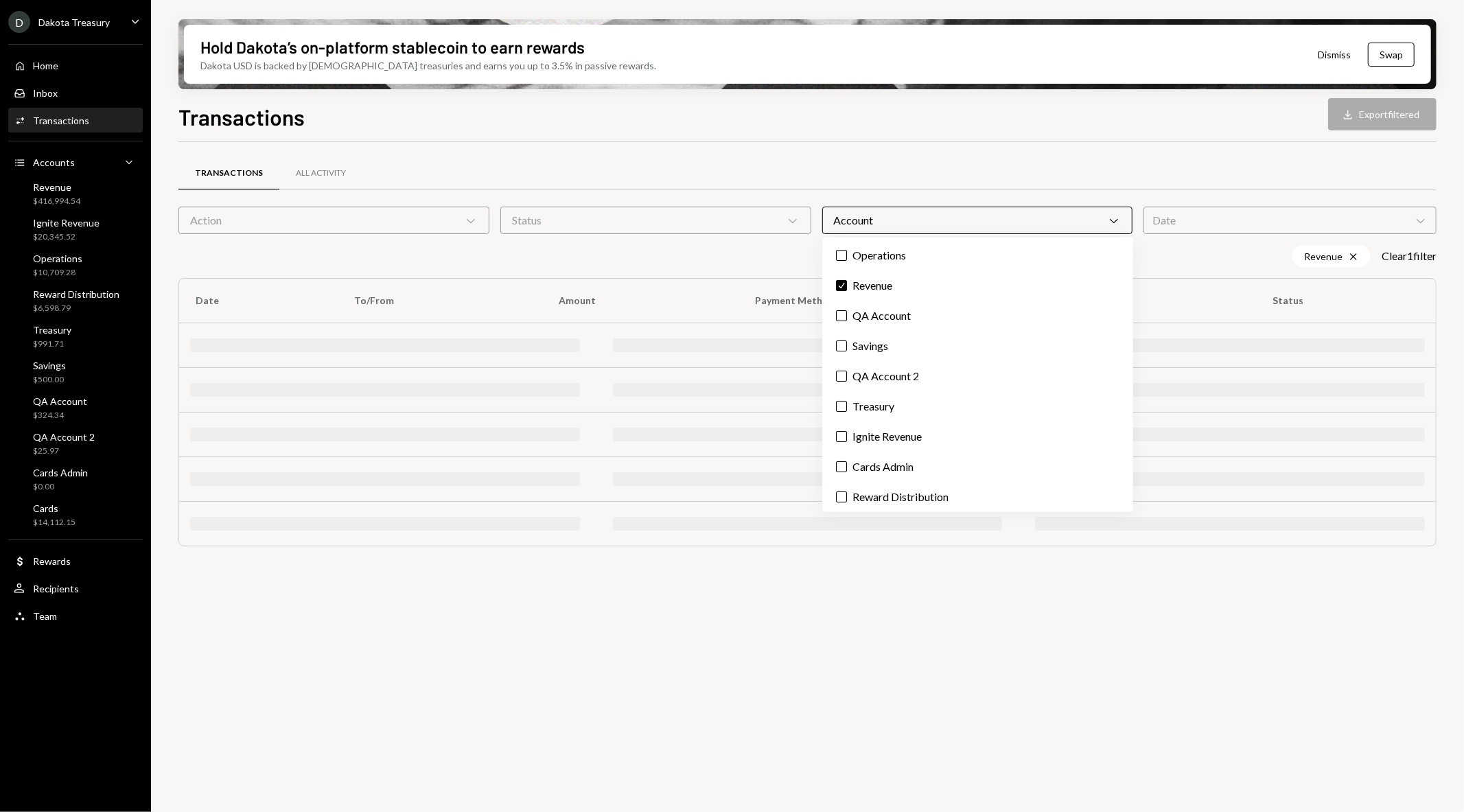
click at [887, 182] on div "Transactions All Activity" at bounding box center [807, 173] width 1258 height 35
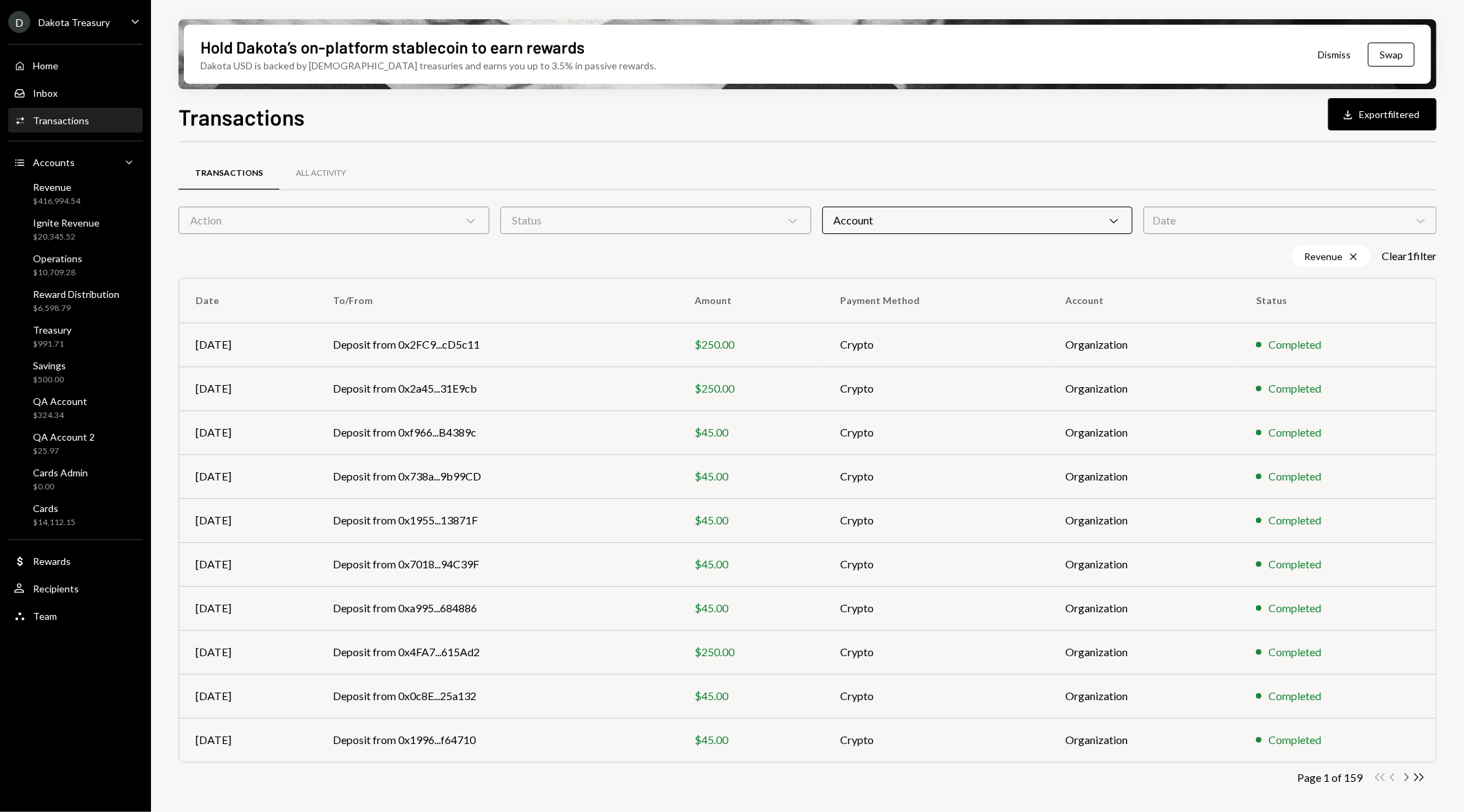
click at [1401, 782] on icon "Chevron Right" at bounding box center [1407, 777] width 13 height 13
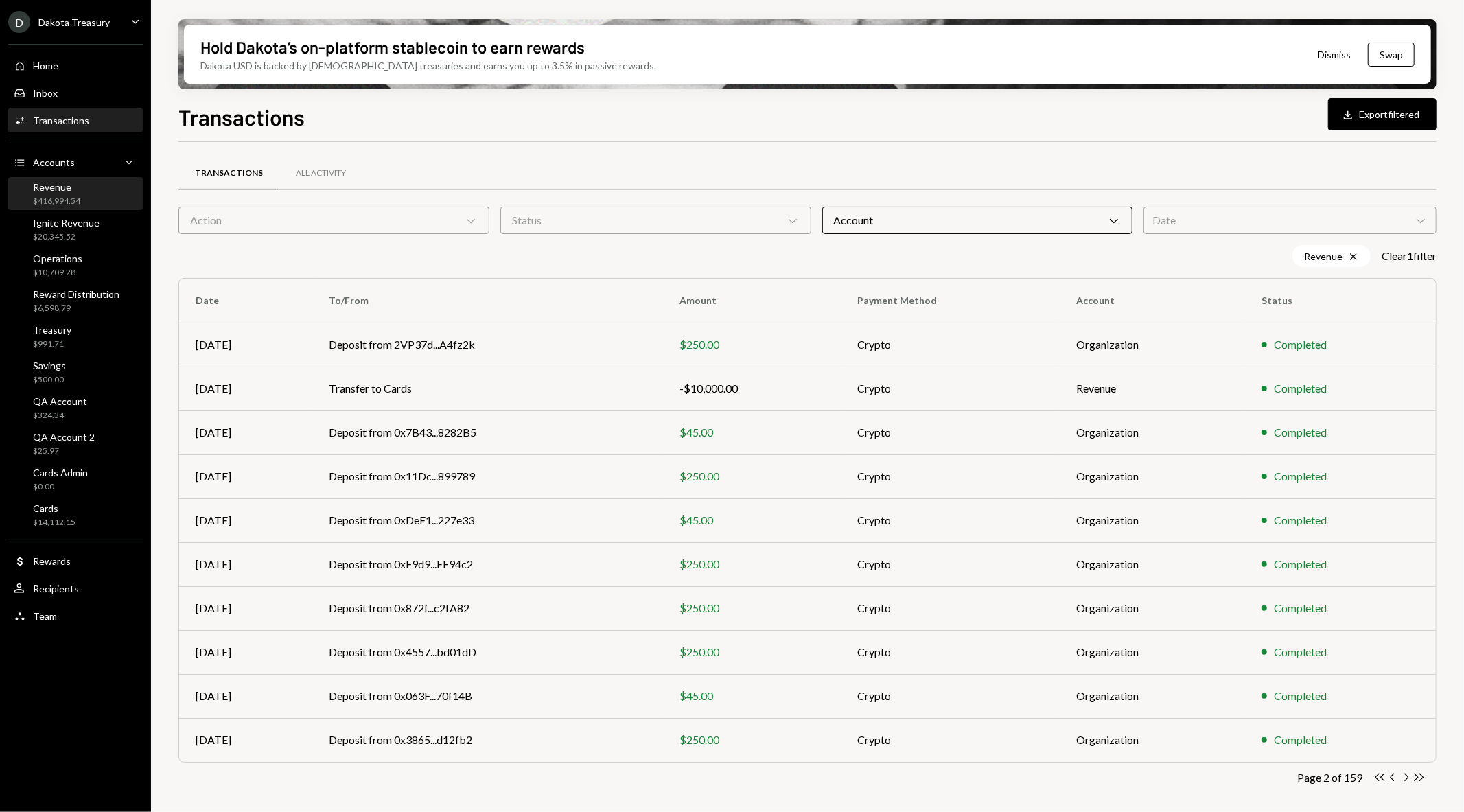
click at [100, 188] on div "Revenue $416,994.54" at bounding box center [75, 193] width 123 height 26
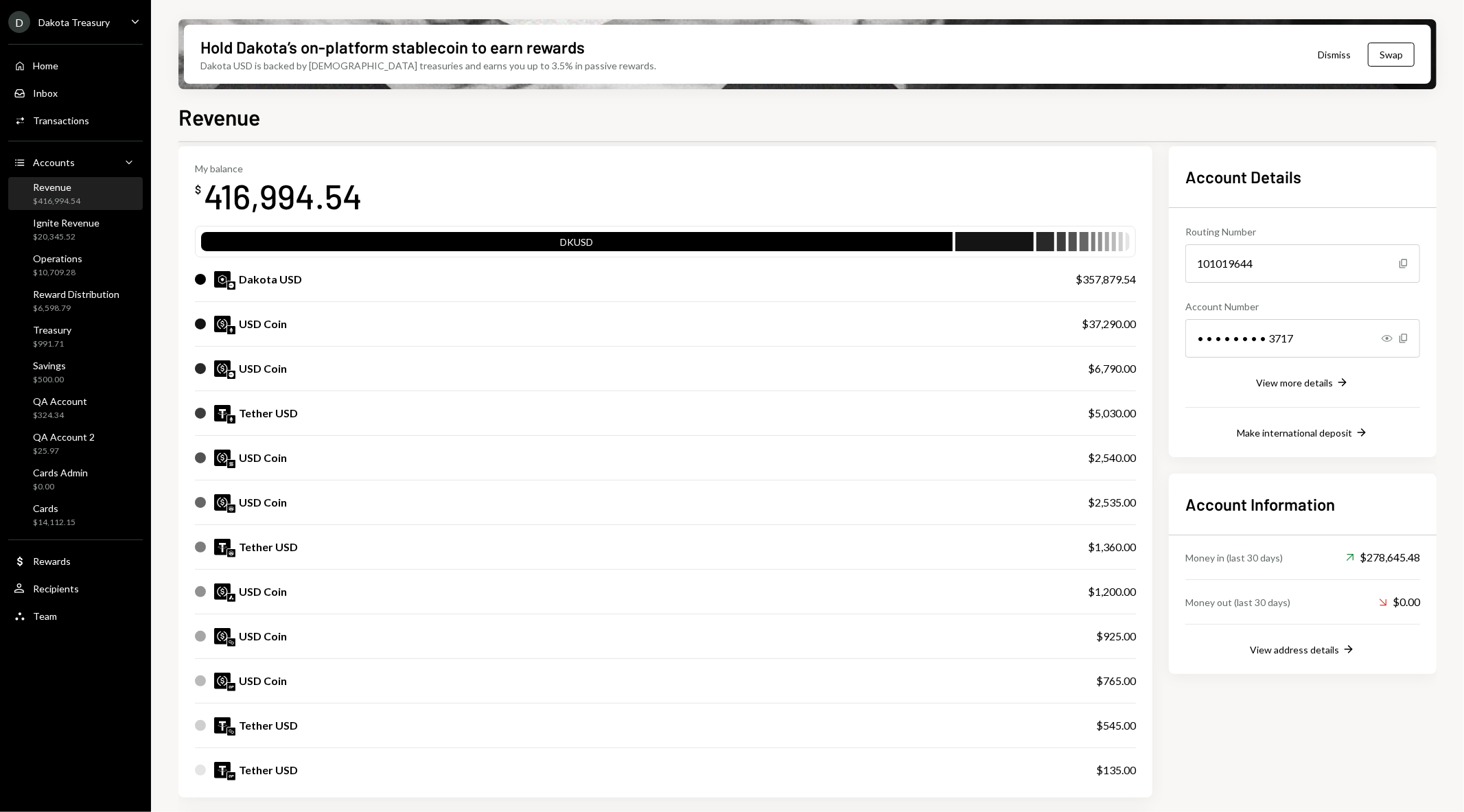
scroll to position [76, 0]
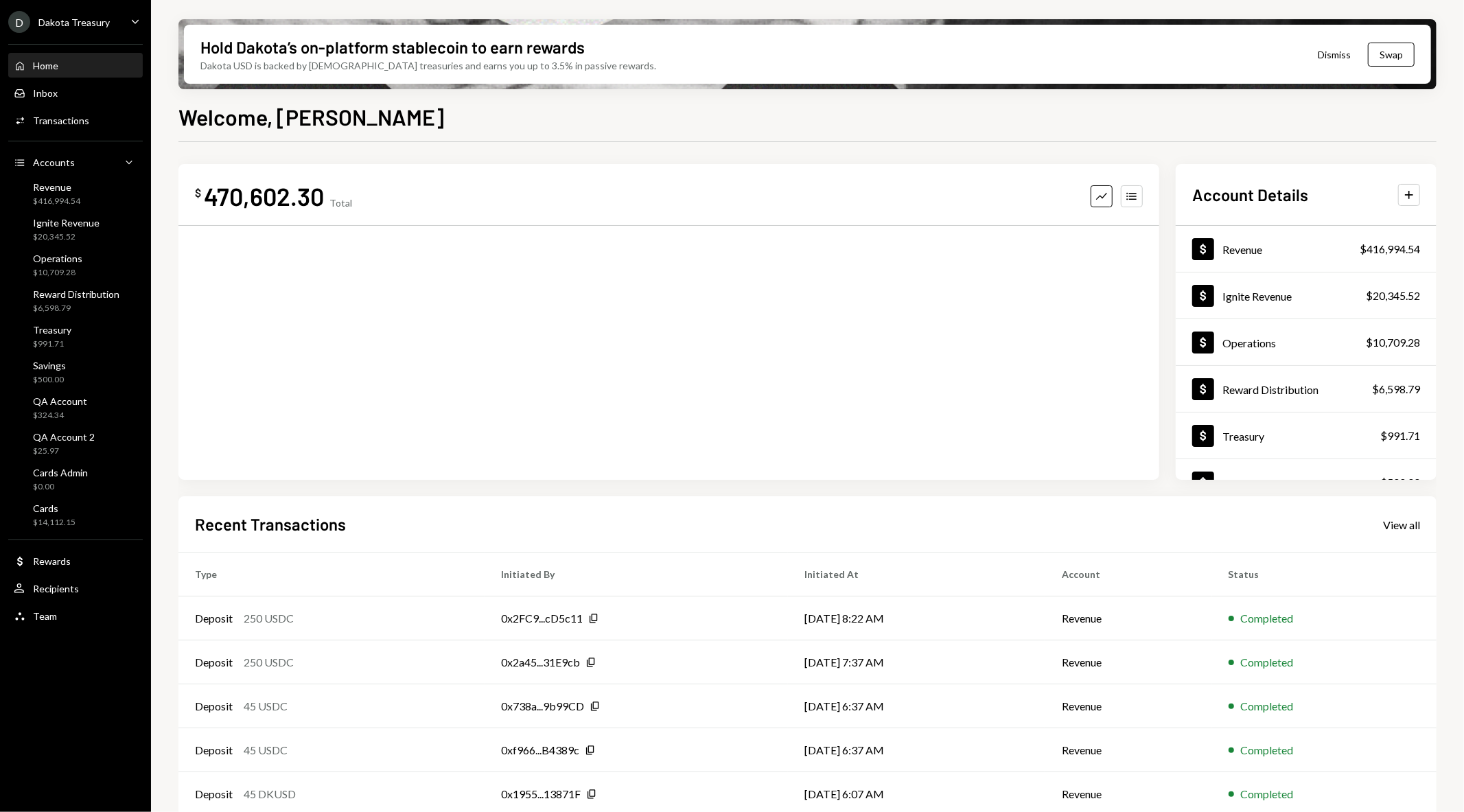
click at [95, 69] on div "Home Home" at bounding box center [75, 66] width 123 height 12
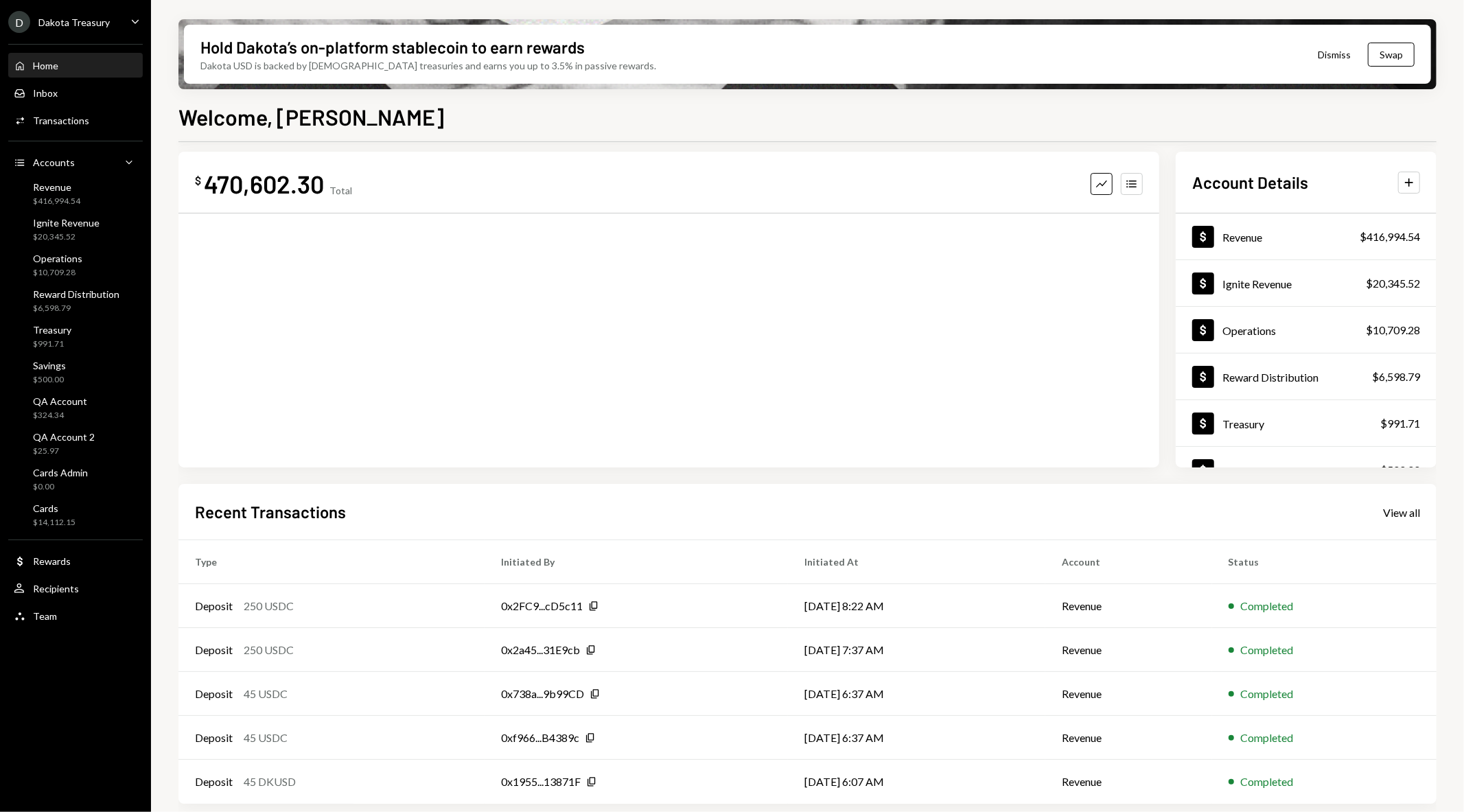
scroll to position [15, 0]
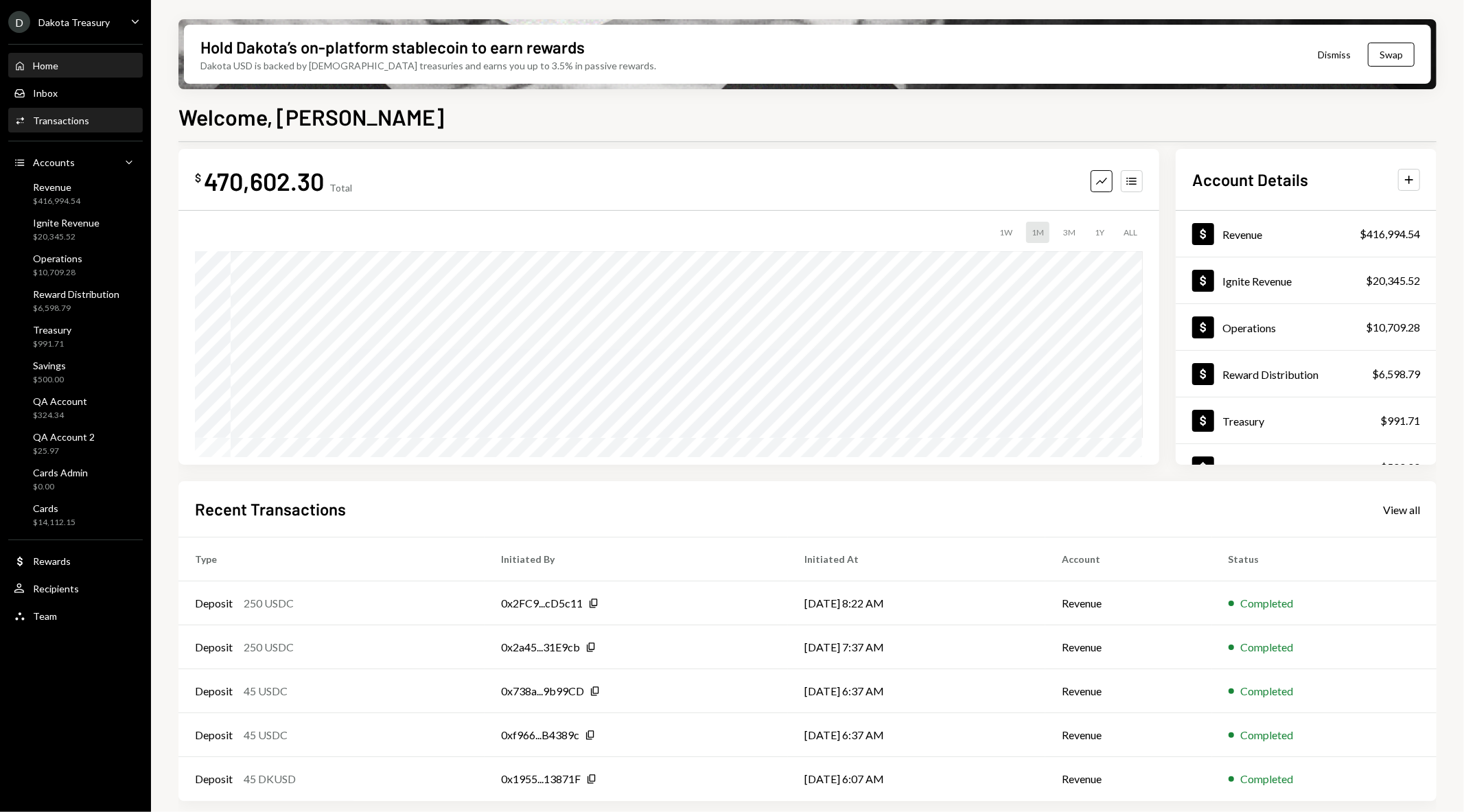
click at [87, 131] on div "Activities Transactions" at bounding box center [75, 121] width 123 height 23
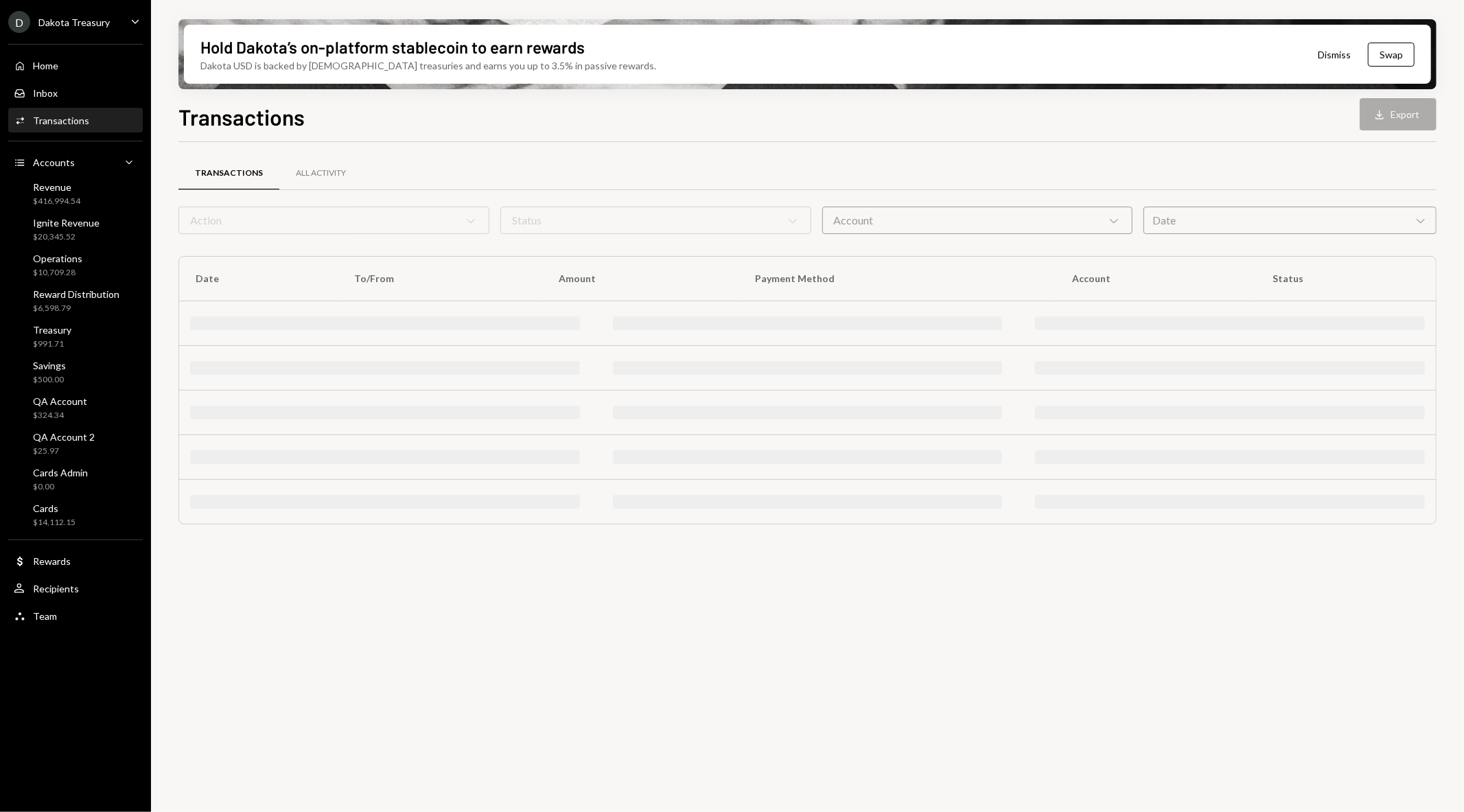
click at [937, 229] on div "Account Chevron Down" at bounding box center [977, 220] width 311 height 27
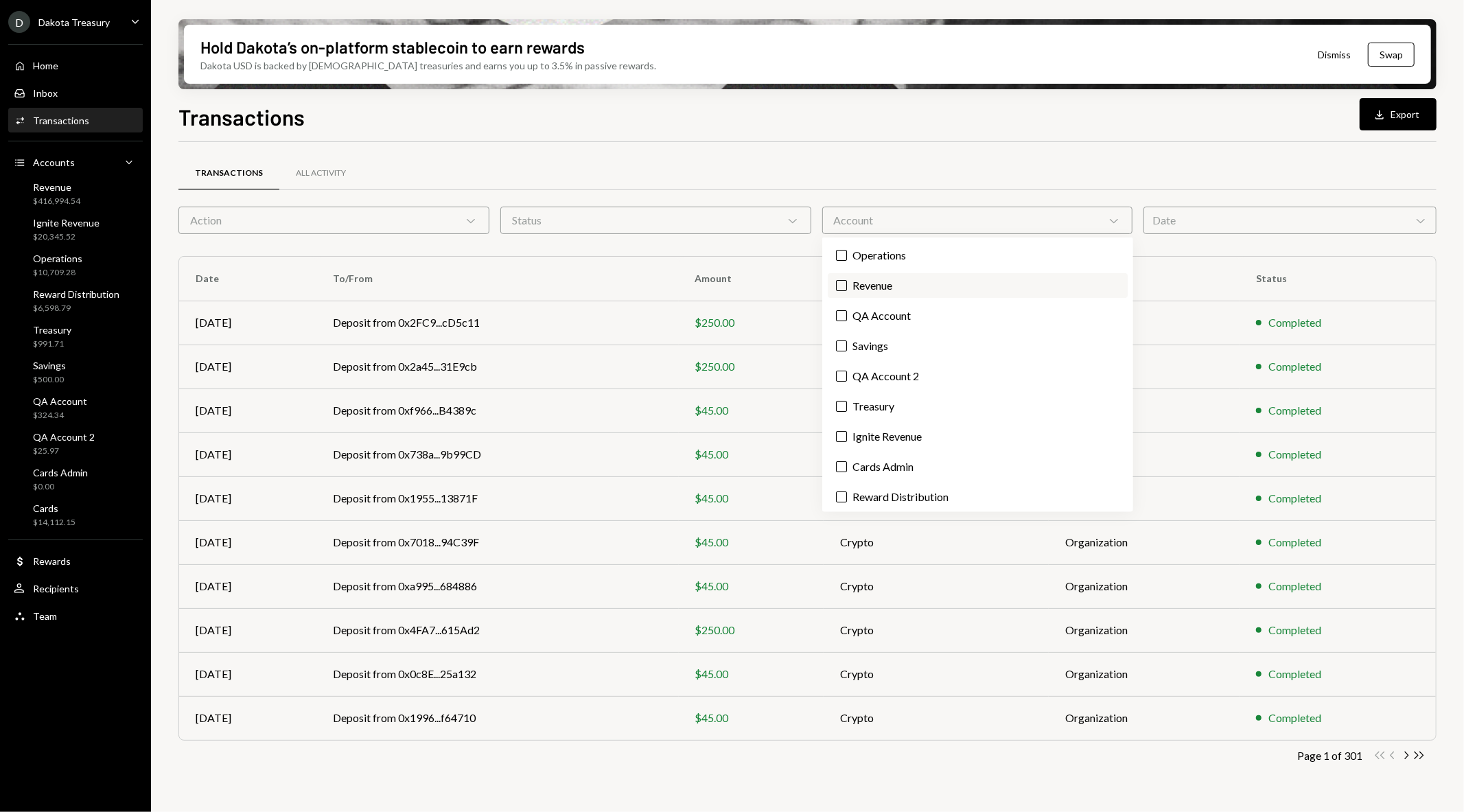
click at [899, 286] on label "Revenue" at bounding box center [977, 286] width 300 height 25
click at [847, 286] on button "Revenue" at bounding box center [841, 285] width 11 height 11
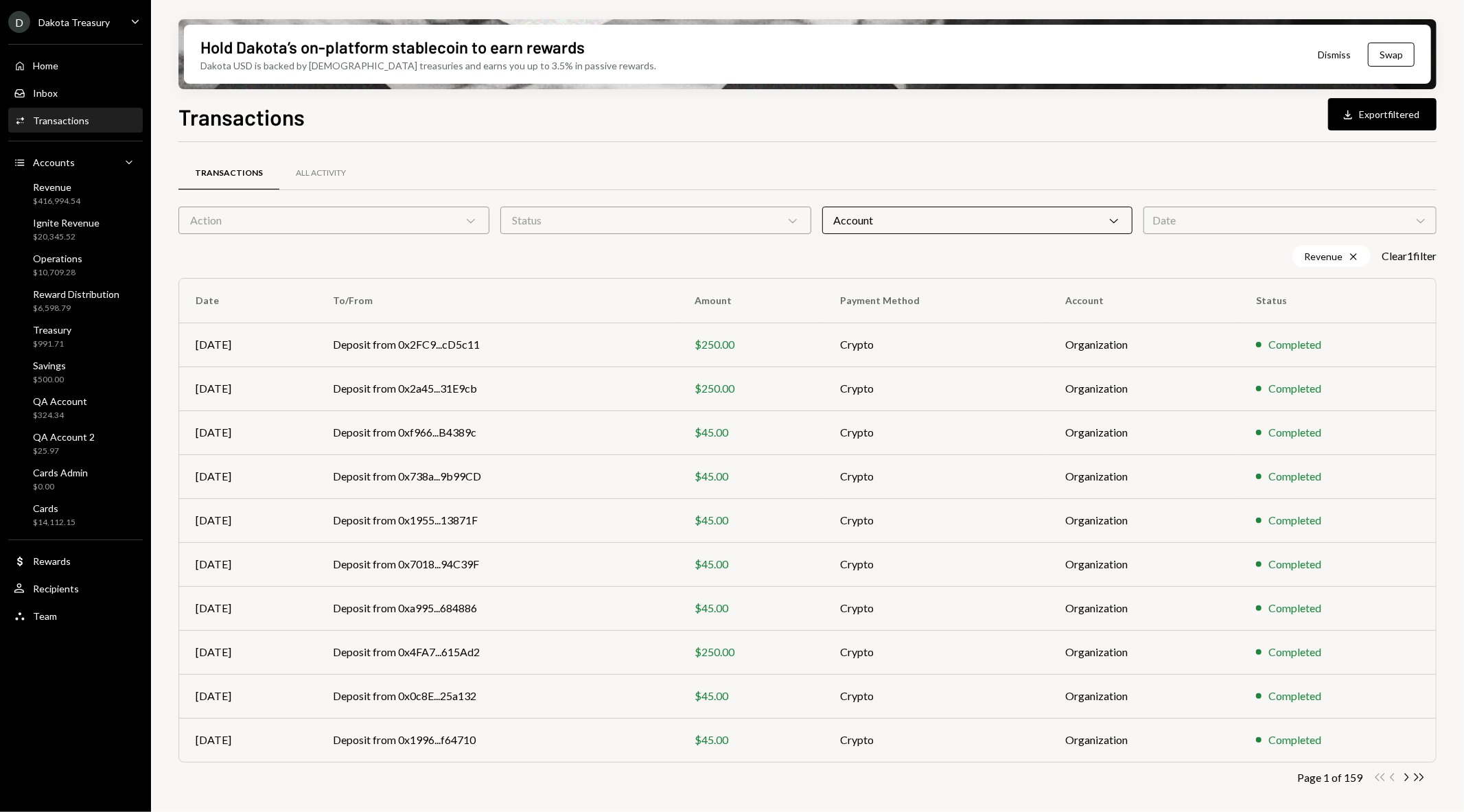
click at [882, 161] on div "Transactions All Activity" at bounding box center [807, 173] width 1258 height 35
